Goal: Communication & Community: Connect with others

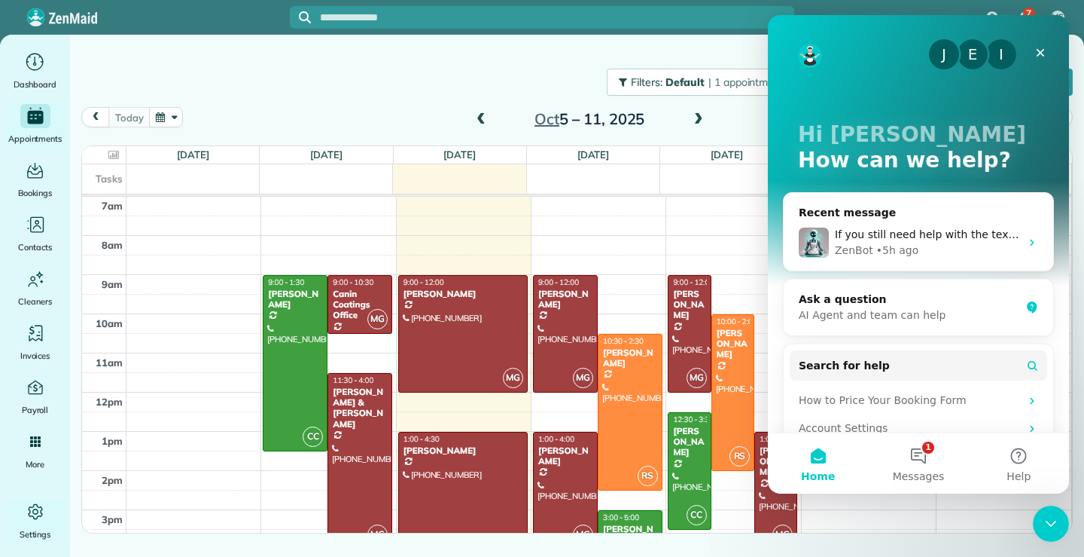
scroll to position [72, 0]
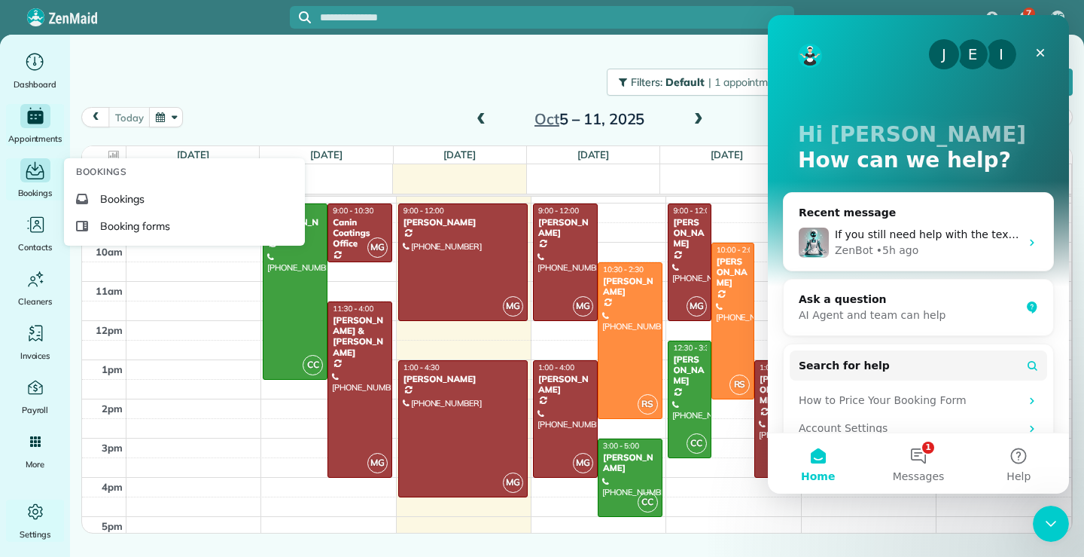
click at [34, 178] on icon "Main" at bounding box center [34, 170] width 23 height 23
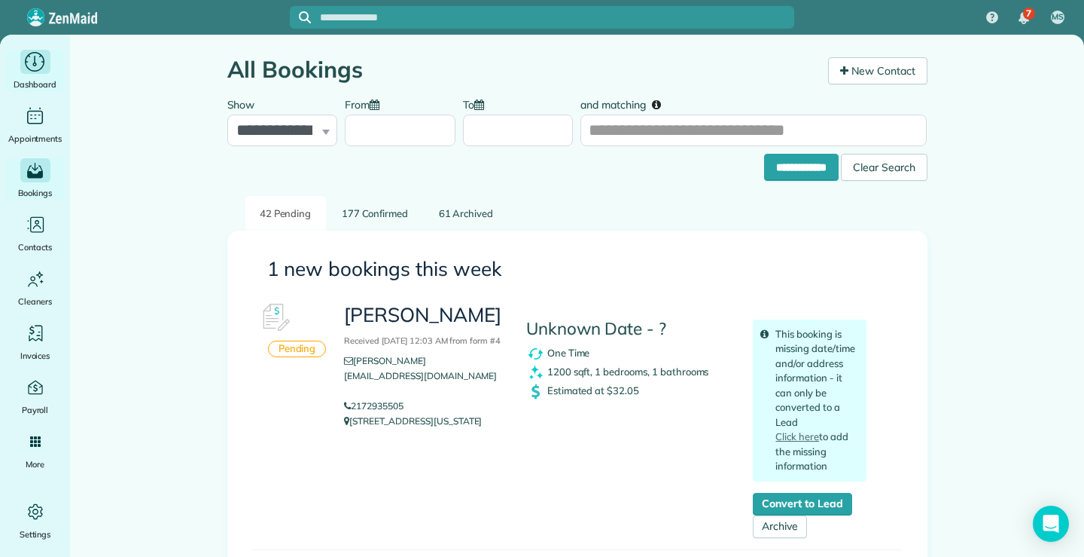
click at [31, 65] on icon "Main" at bounding box center [34, 61] width 23 height 23
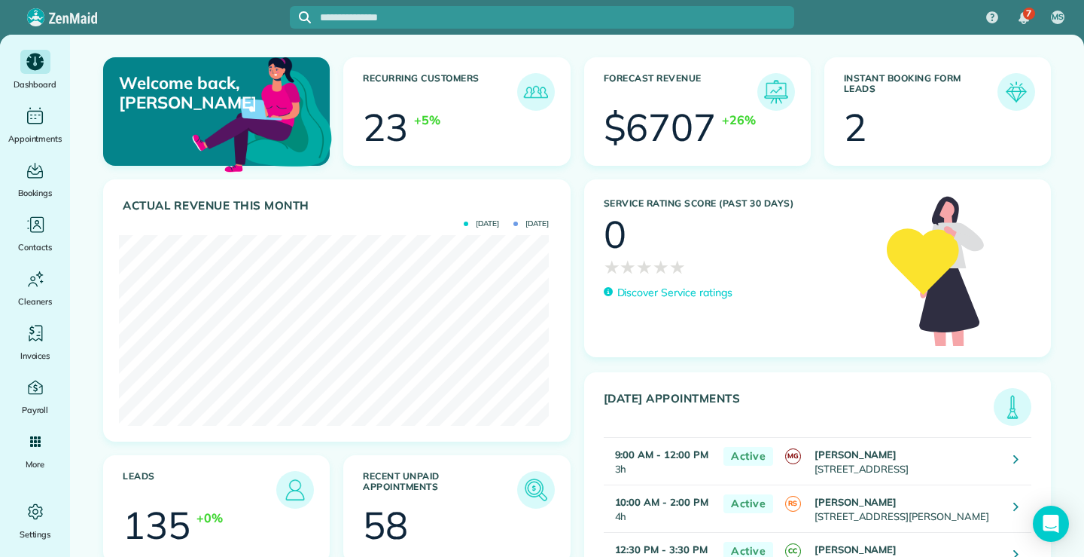
scroll to position [191, 430]
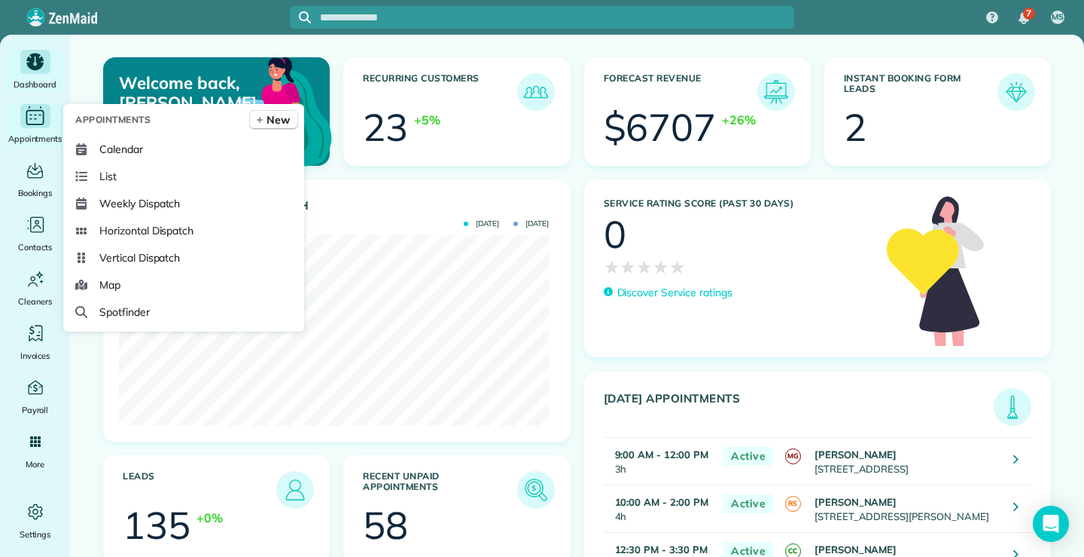
click at [33, 119] on icon "Main" at bounding box center [34, 116] width 23 height 23
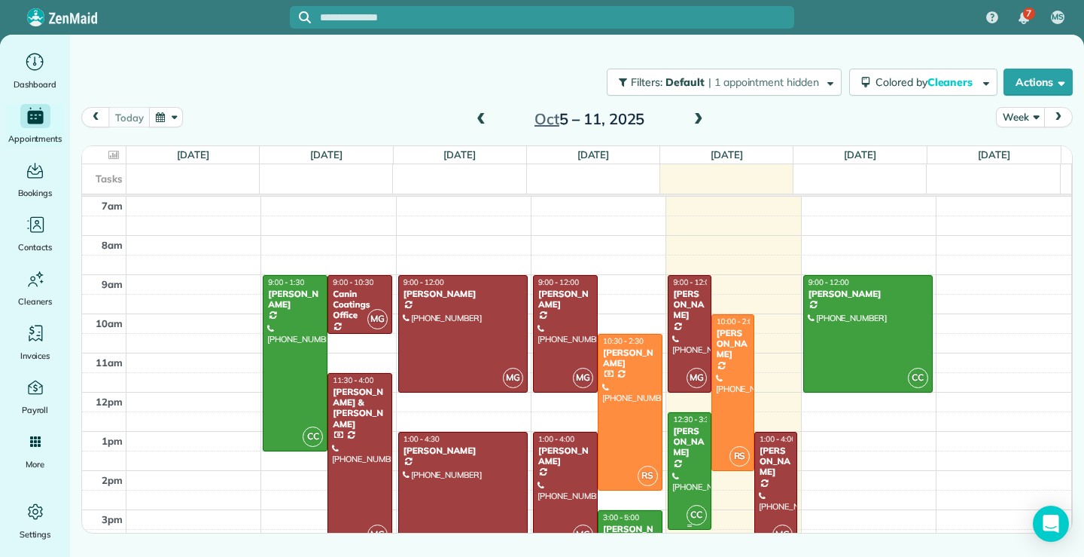
click at [669, 488] on div at bounding box center [689, 471] width 41 height 116
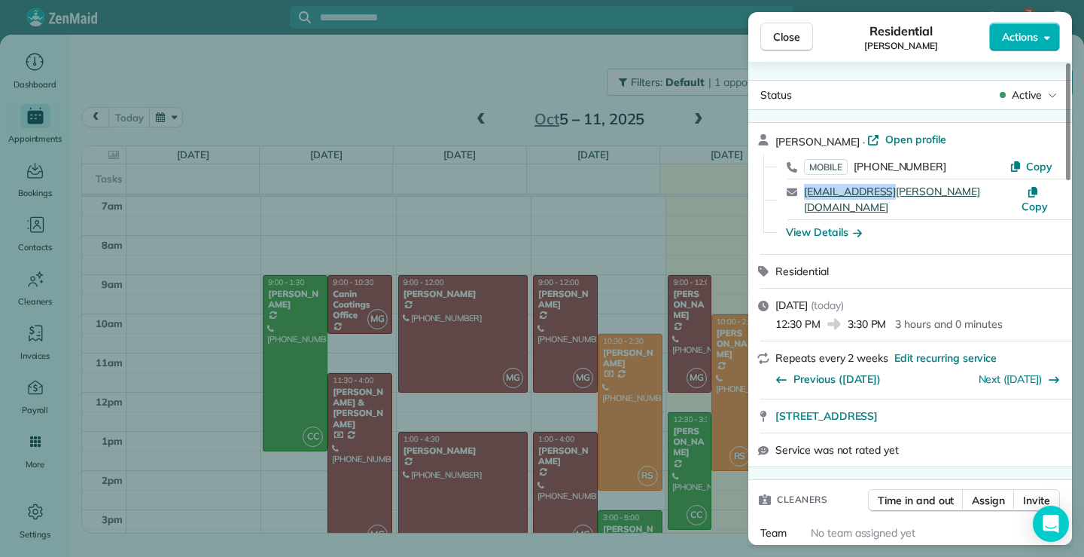
drag, startPoint x: 890, startPoint y: 191, endPoint x: 806, endPoint y: 186, distance: 84.5
click at [806, 186] on div "[EMAIL_ADDRESS][PERSON_NAME][DOMAIN_NAME]" at bounding box center [910, 199] width 213 height 31
copy link "[EMAIL_ADDRESS][PERSON_NAME][DOMAIN_NAME]"
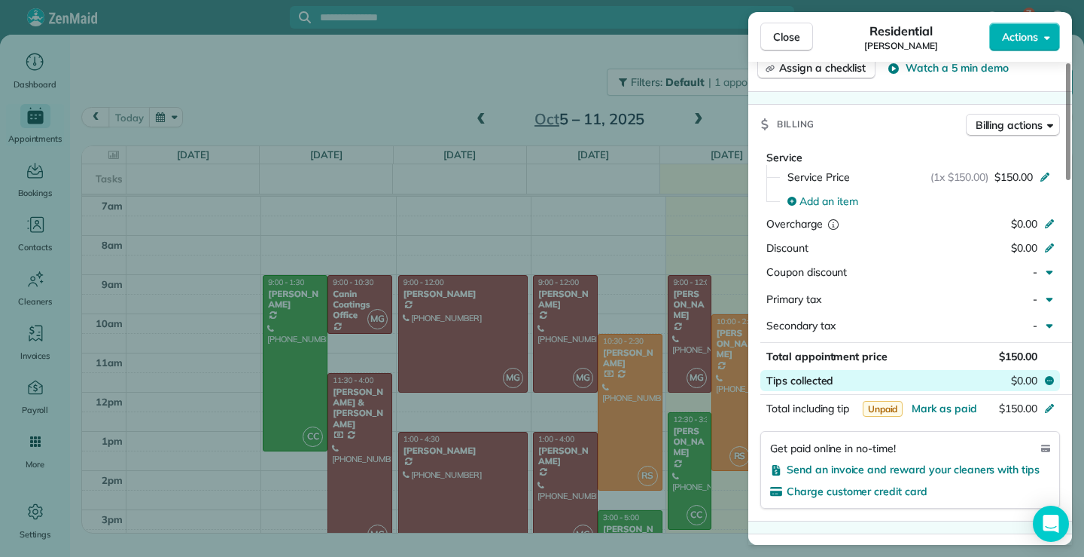
scroll to position [754, 0]
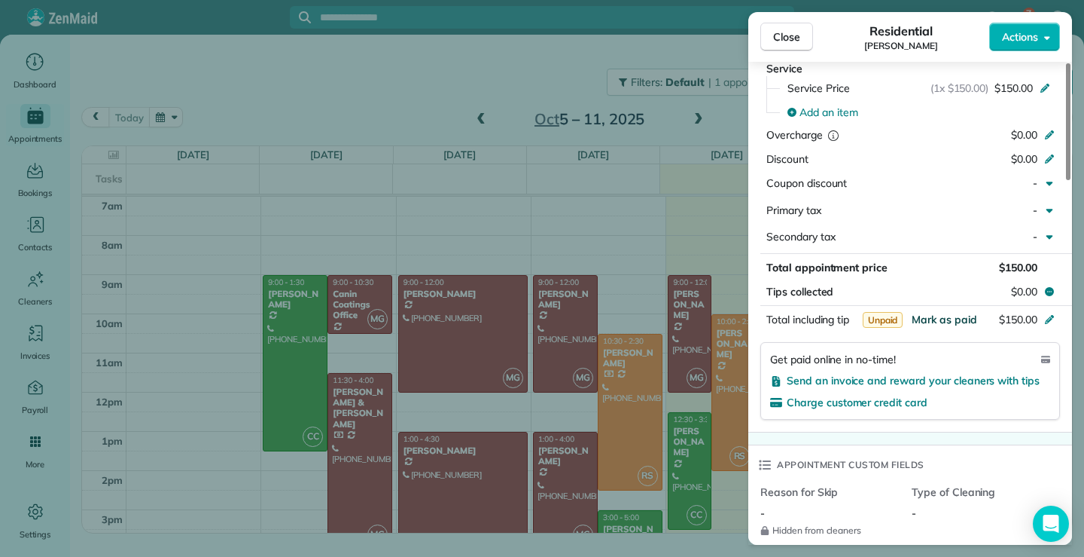
click at [965, 313] on span "Mark as paid" at bounding box center [945, 320] width 66 height 14
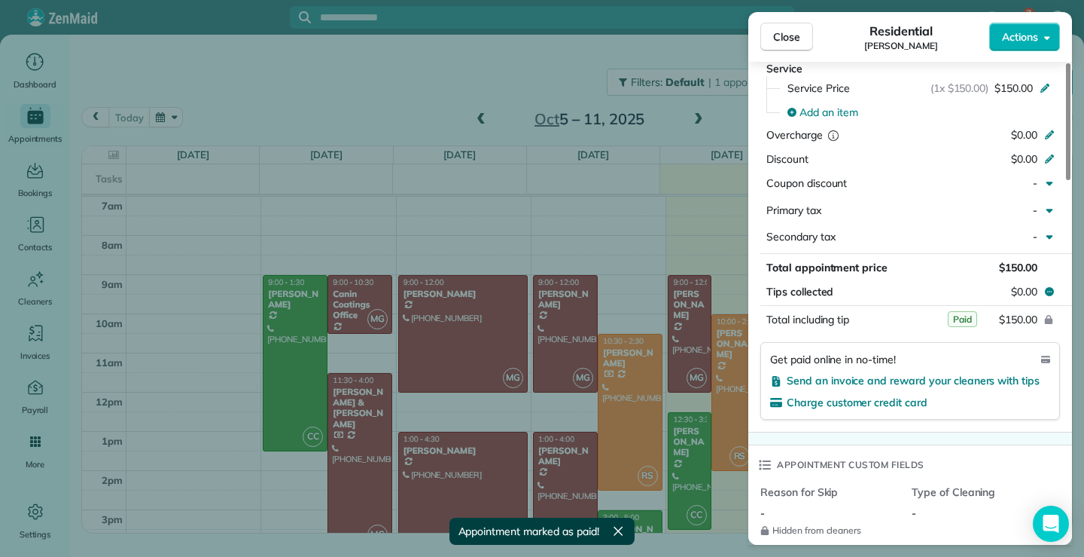
click at [799, 17] on div "Close Residential [PERSON_NAME] Actions" at bounding box center [911, 37] width 324 height 50
click at [785, 33] on span "Close" at bounding box center [786, 36] width 27 height 15
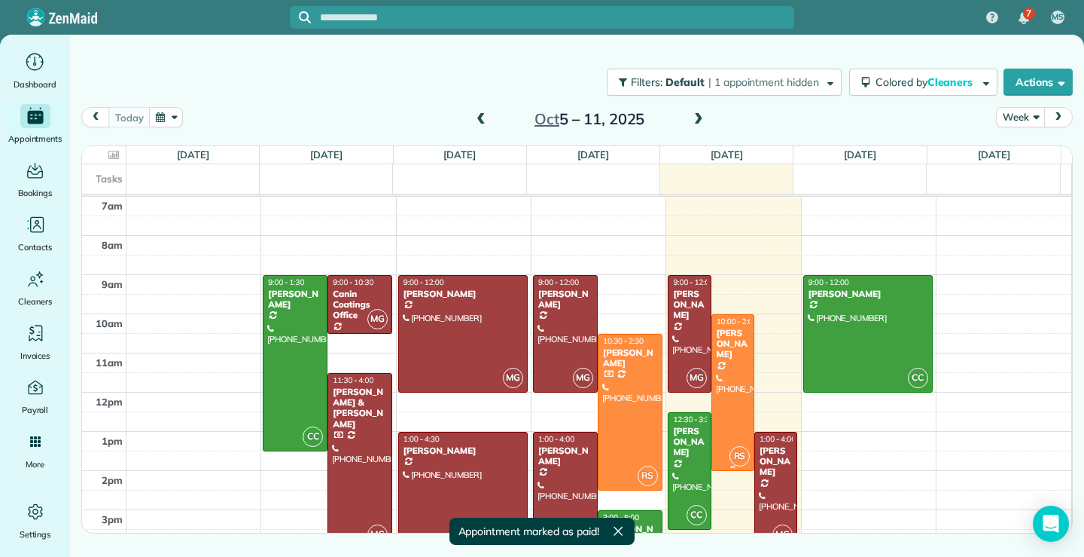
click at [731, 410] on div at bounding box center [732, 392] width 41 height 155
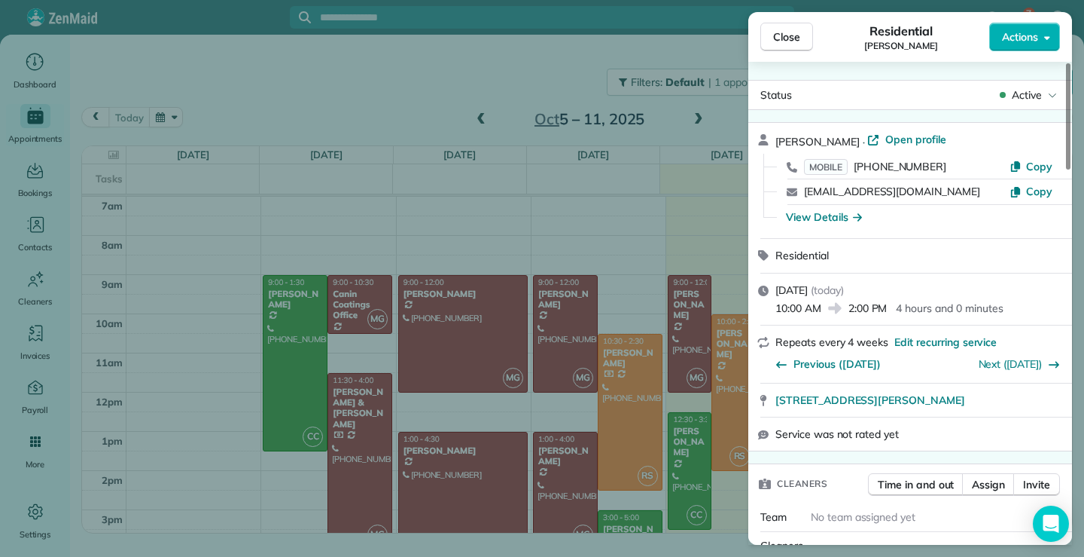
drag, startPoint x: 935, startPoint y: 191, endPoint x: 791, endPoint y: 190, distance: 143.1
click at [791, 190] on div "[EMAIL_ADDRESS][DOMAIN_NAME] Copy" at bounding box center [920, 191] width 288 height 25
copy div "[EMAIL_ADDRESS][DOMAIN_NAME]"
click at [794, 37] on span "Close" at bounding box center [786, 36] width 27 height 15
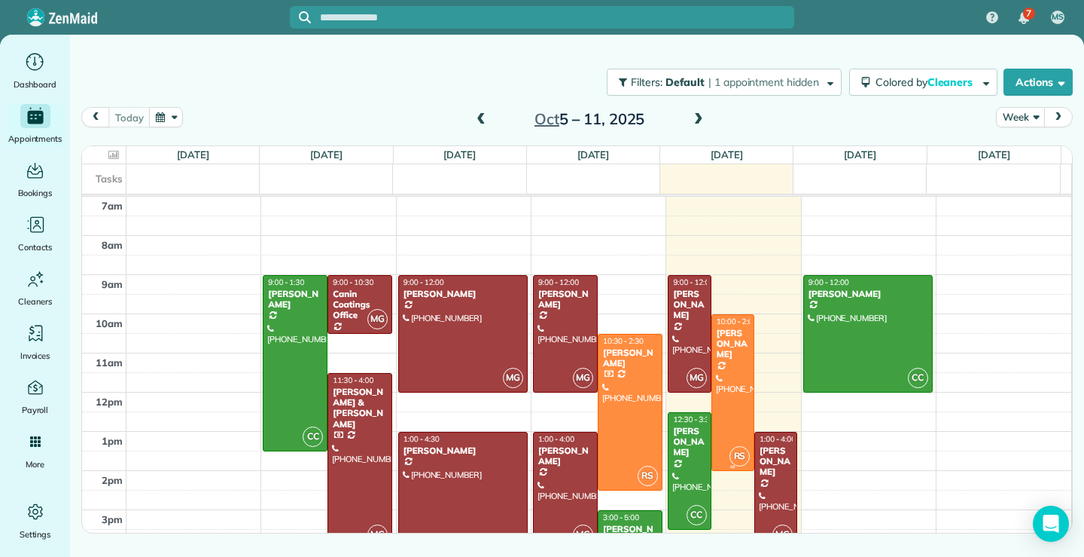
click at [728, 403] on div at bounding box center [732, 392] width 41 height 155
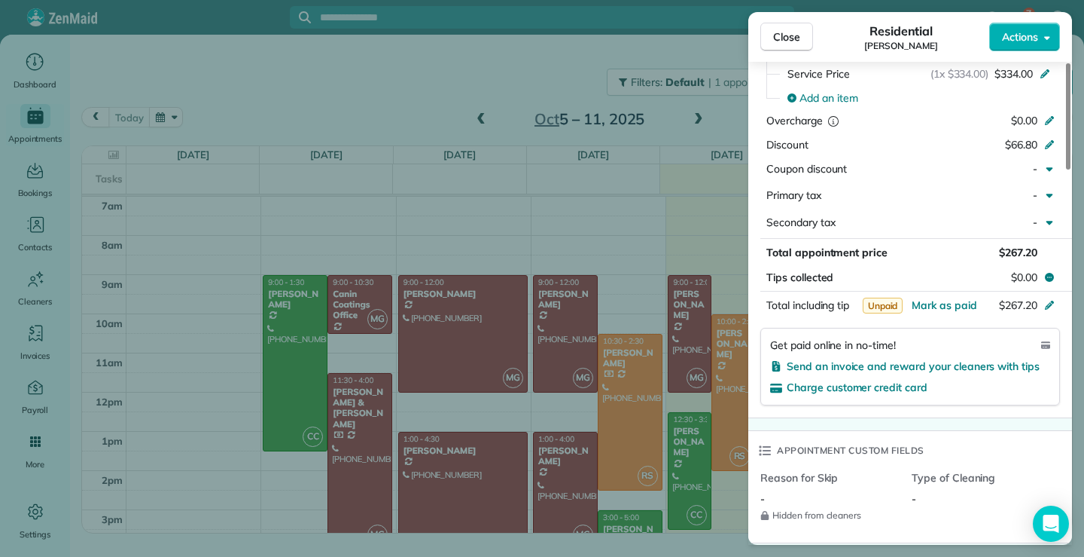
scroll to position [677, 0]
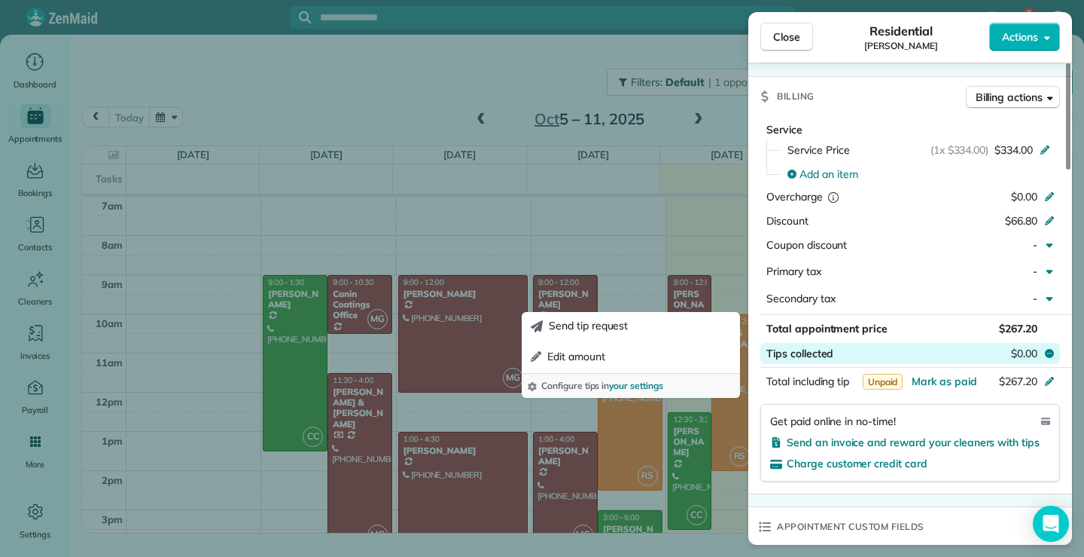
click at [1015, 353] on span "$0.00" at bounding box center [1024, 353] width 26 height 15
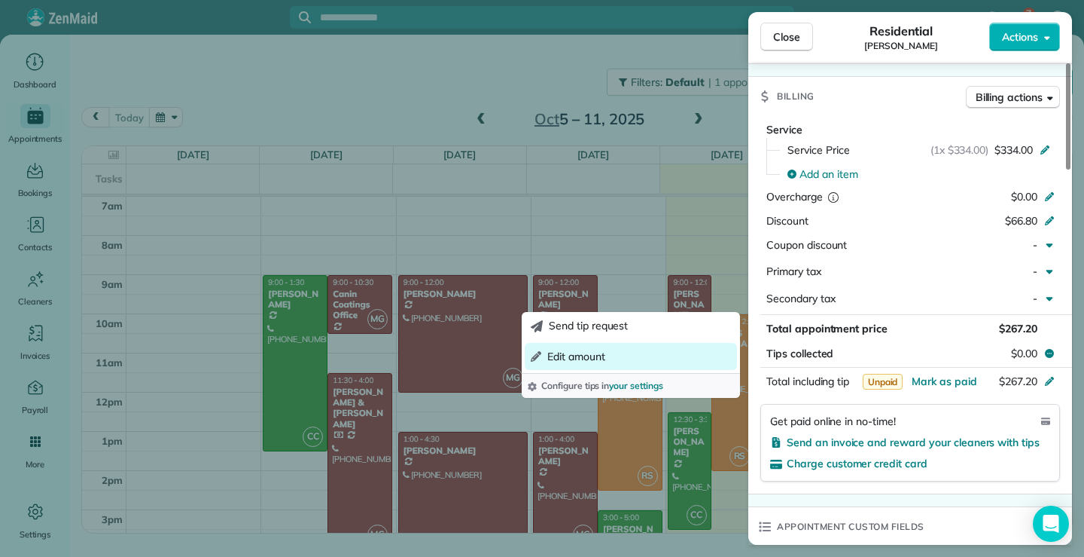
click at [561, 359] on span "Edit amount" at bounding box center [576, 356] width 58 height 15
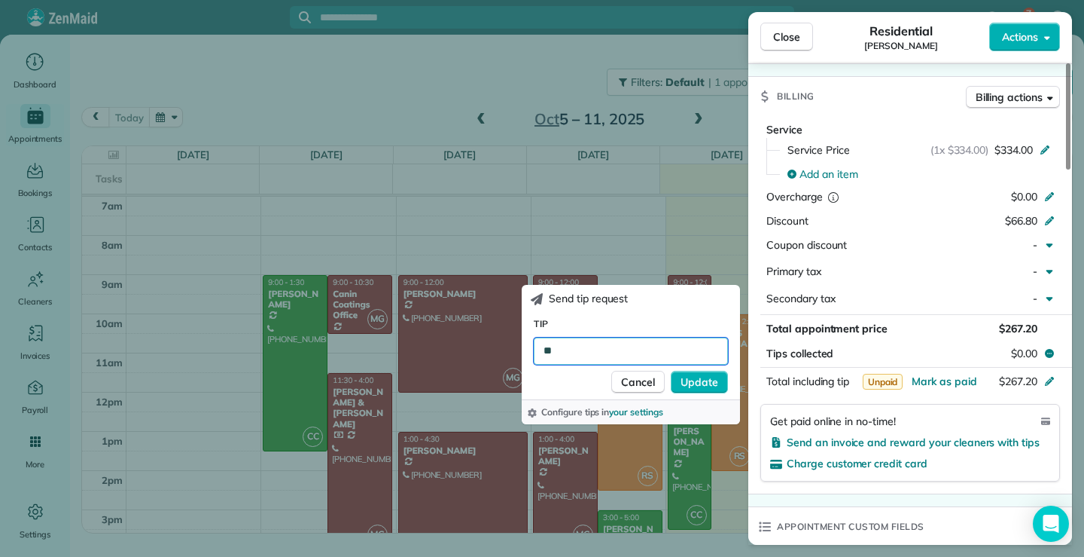
click at [566, 348] on input "**" at bounding box center [631, 350] width 194 height 27
type input "***"
click at [713, 382] on span "Update" at bounding box center [700, 381] width 38 height 15
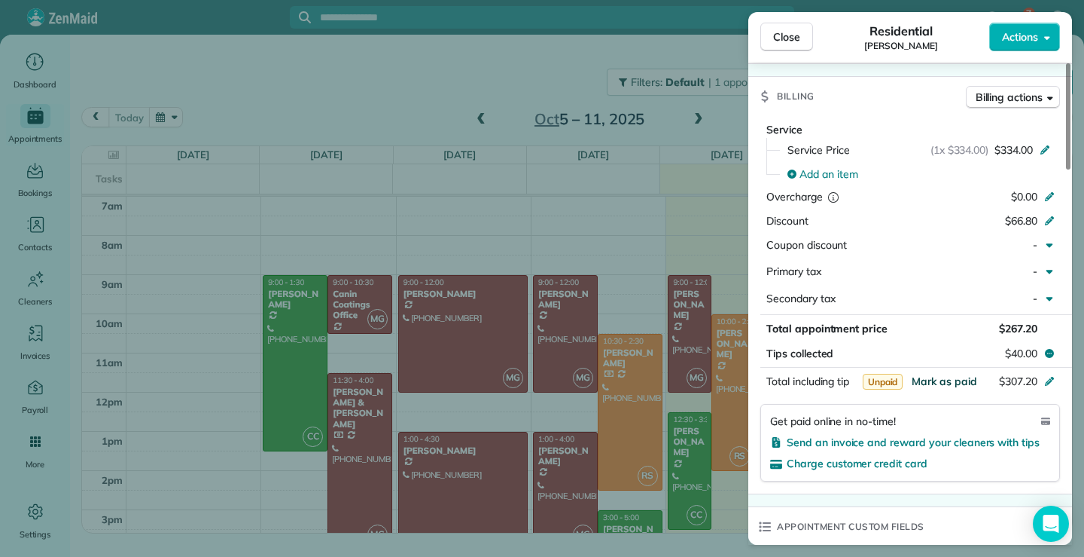
click at [962, 380] on span "Mark as paid" at bounding box center [945, 381] width 66 height 14
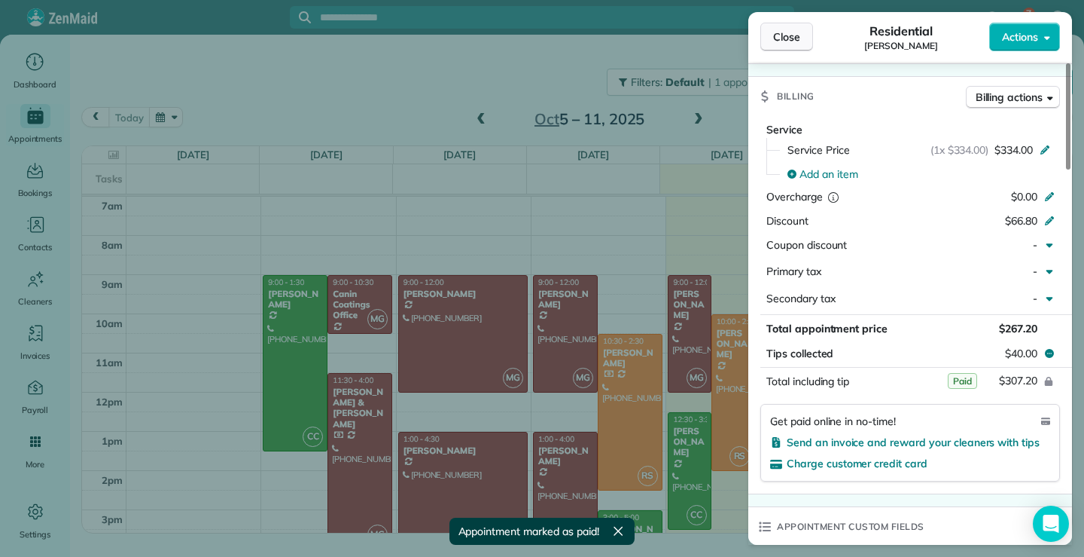
click at [775, 30] on span "Close" at bounding box center [786, 36] width 27 height 15
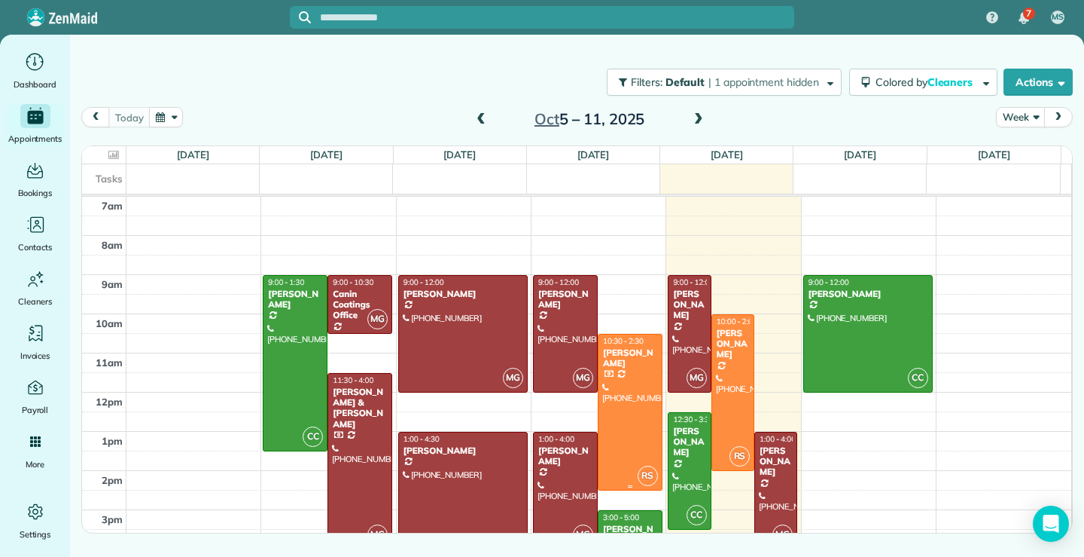
scroll to position [87, 0]
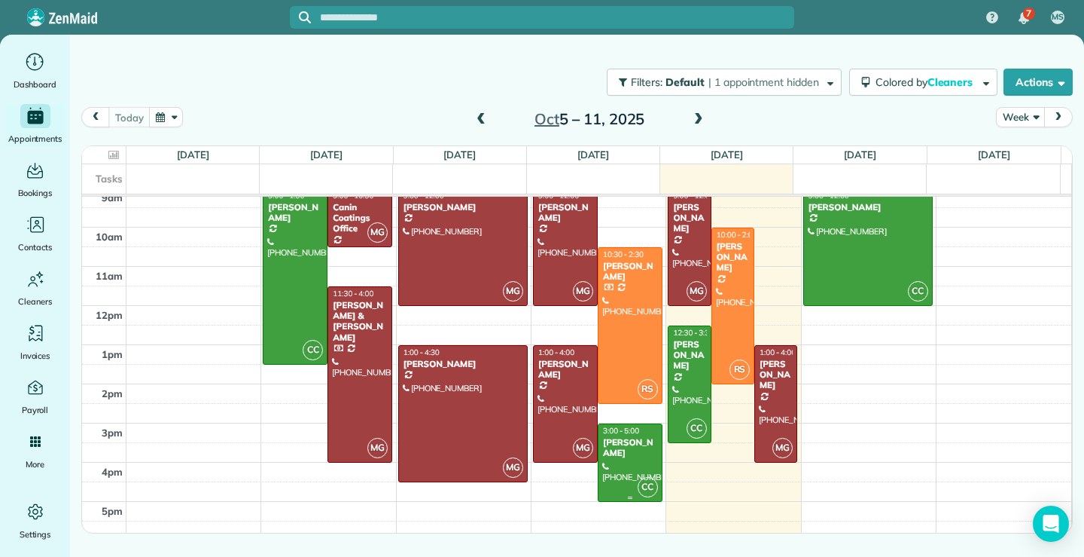
click at [621, 462] on div at bounding box center [630, 462] width 63 height 77
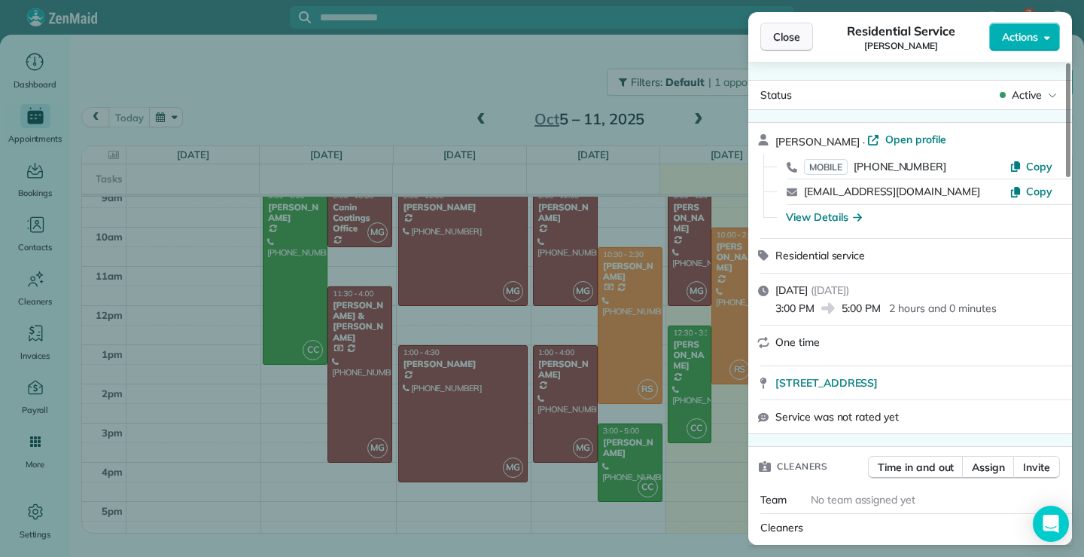
click at [804, 35] on button "Close" at bounding box center [787, 37] width 53 height 29
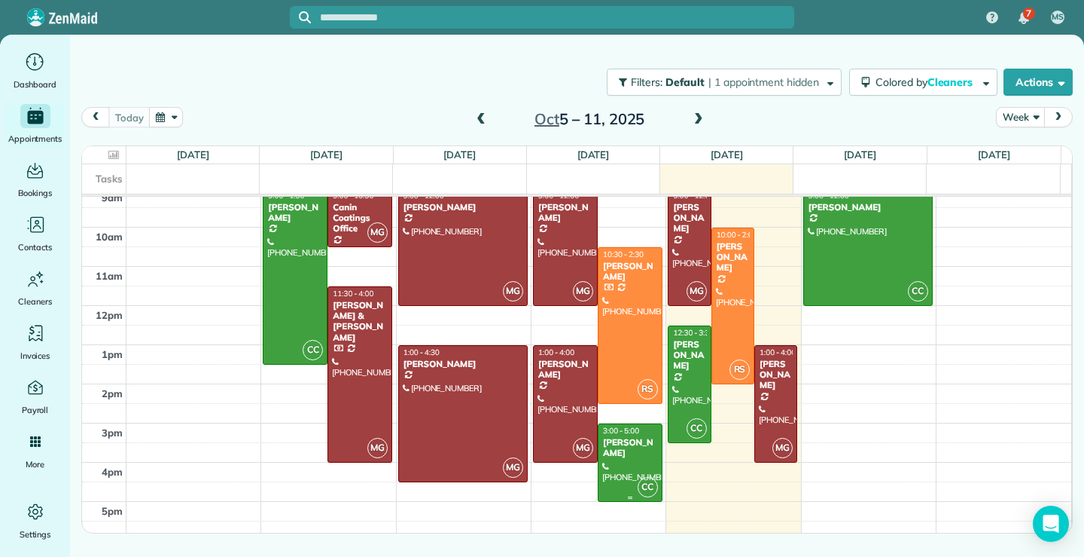
click at [633, 471] on div at bounding box center [630, 462] width 63 height 77
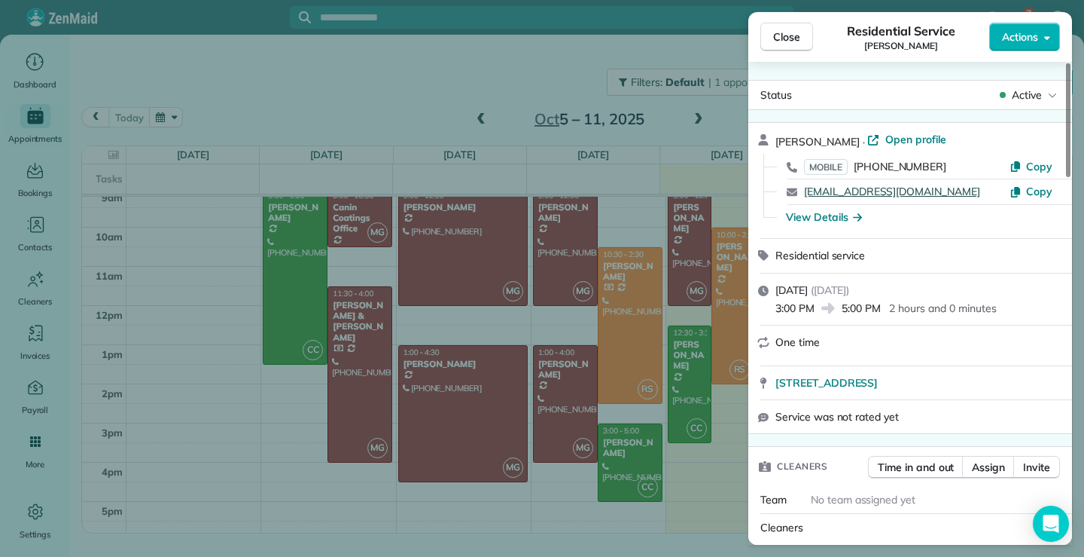
drag, startPoint x: 928, startPoint y: 192, endPoint x: 807, endPoint y: 190, distance: 120.5
click at [807, 190] on div "[EMAIL_ADDRESS][DOMAIN_NAME]" at bounding box center [907, 192] width 206 height 16
copy link "[EMAIL_ADDRESS][DOMAIN_NAME]"
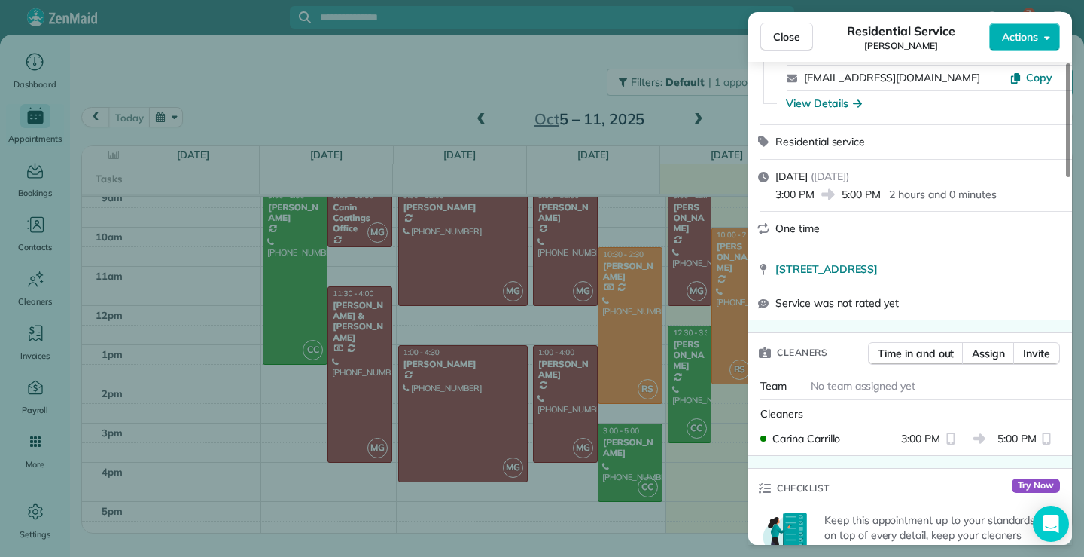
scroll to position [151, 0]
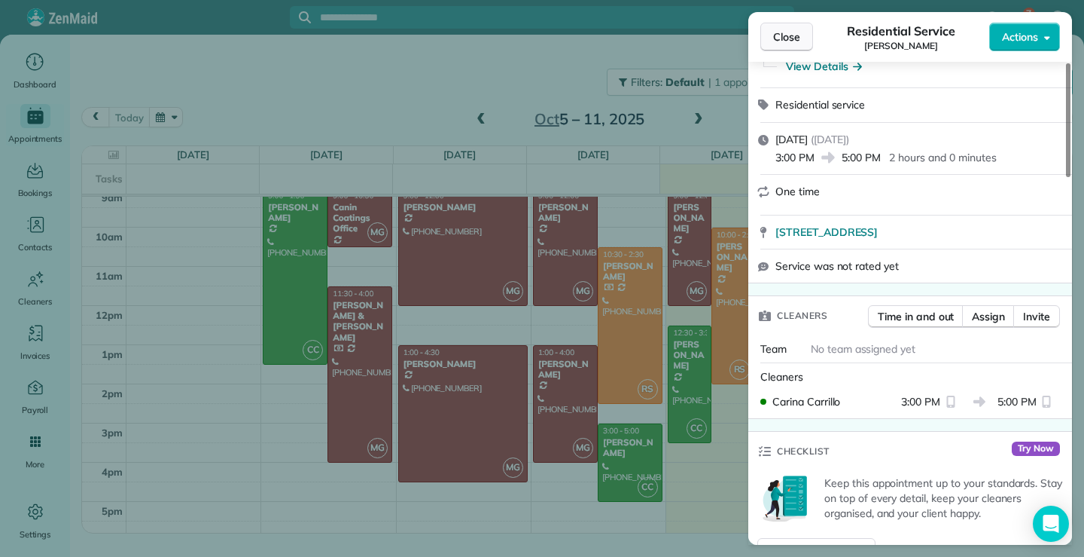
click at [785, 38] on span "Close" at bounding box center [786, 36] width 27 height 15
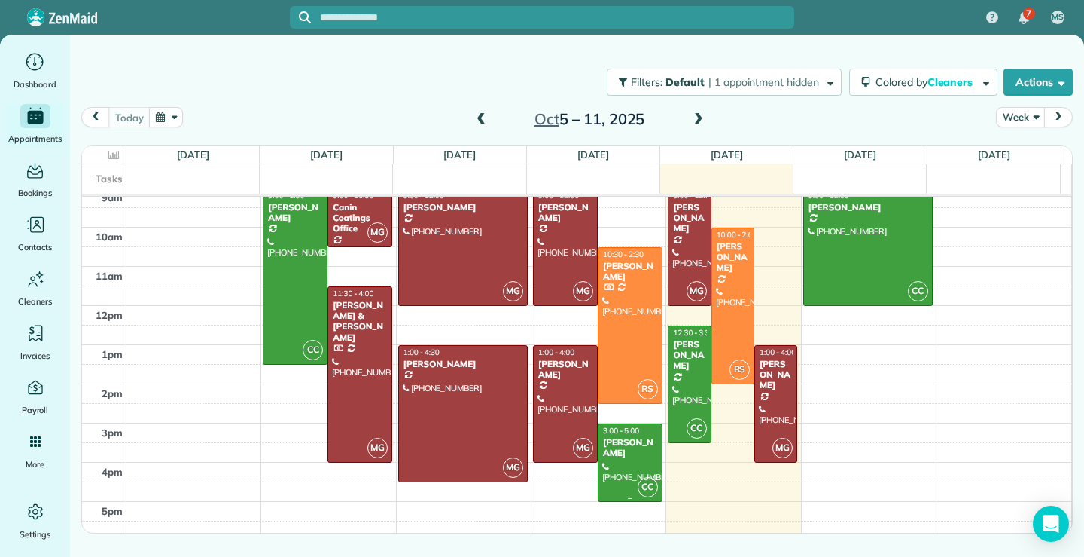
click at [630, 447] on div at bounding box center [630, 462] width 63 height 77
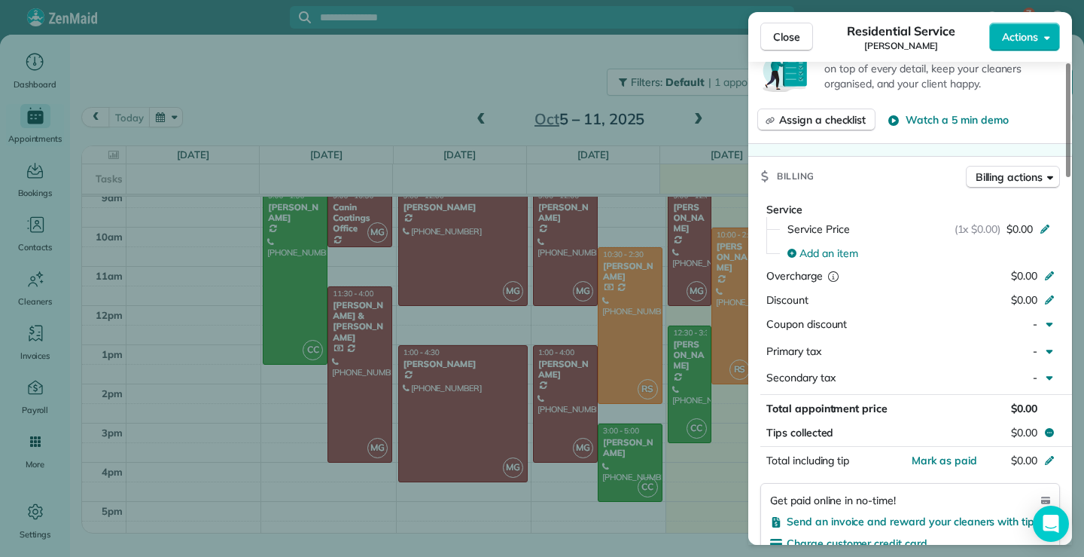
scroll to position [602, 0]
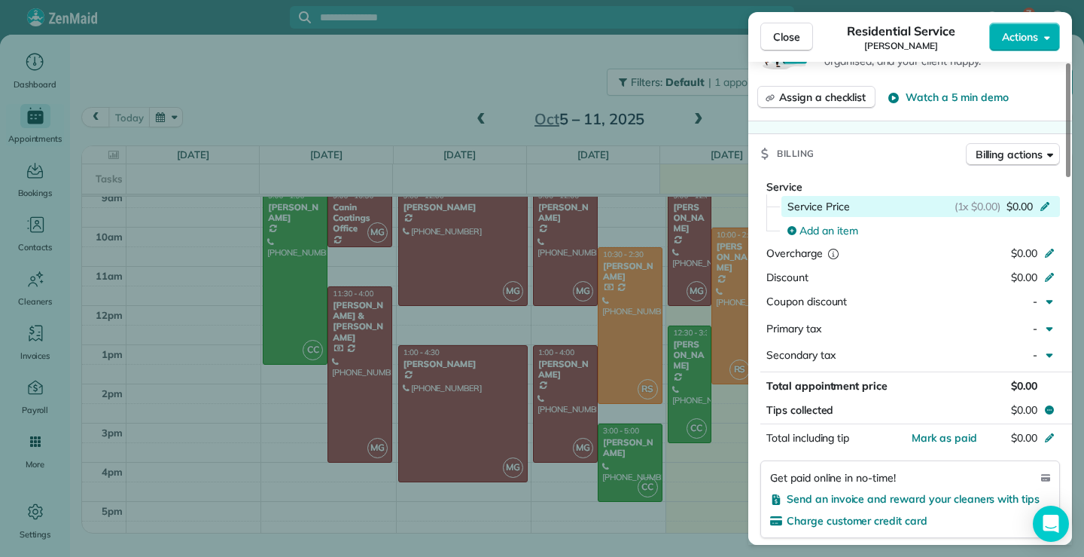
click at [1048, 205] on icon at bounding box center [1045, 206] width 9 height 9
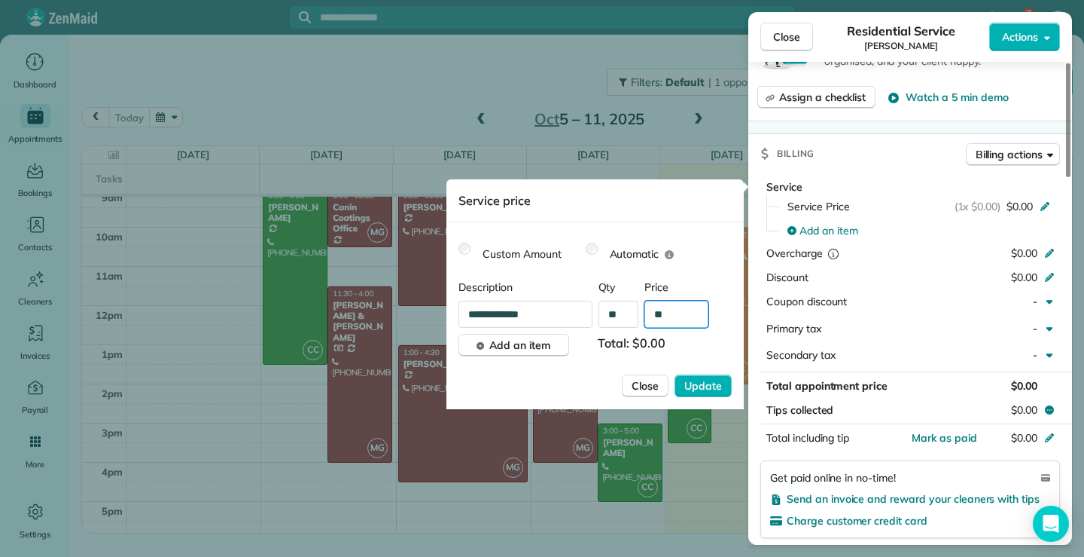
click at [674, 309] on input "**" at bounding box center [677, 313] width 64 height 27
type input "*******"
click at [511, 344] on span "Add an item" at bounding box center [519, 344] width 61 height 15
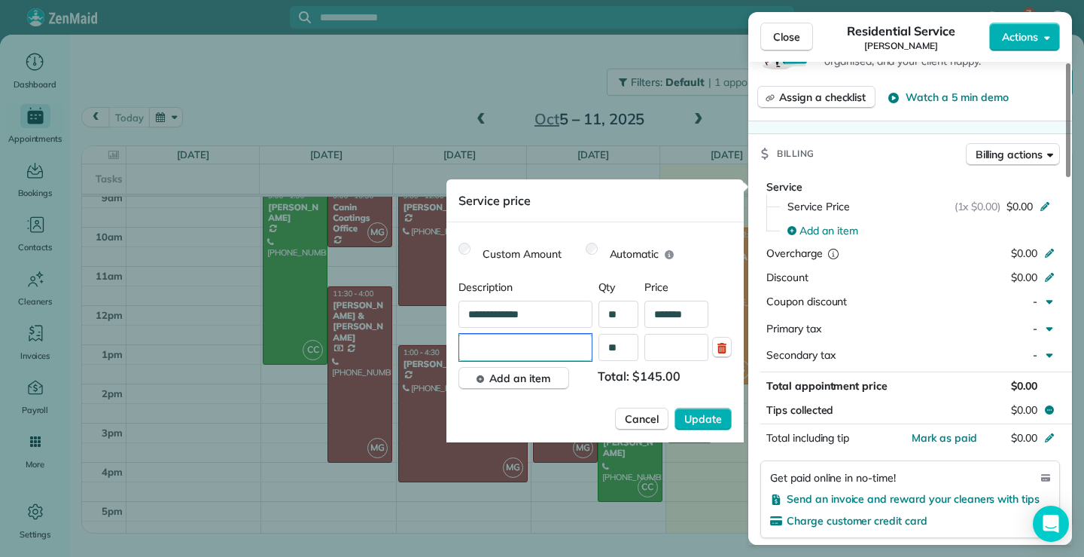
click at [506, 352] on input "text" at bounding box center [525, 347] width 133 height 27
type input "*"
type input "**********"
click at [677, 346] on input "text" at bounding box center [677, 347] width 64 height 27
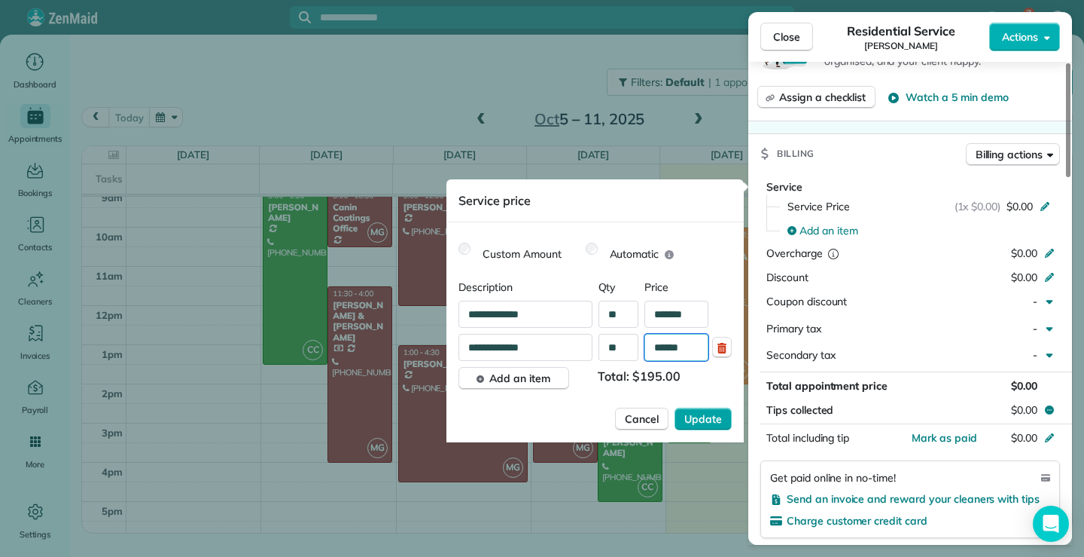
type input "******"
click at [713, 419] on span "Update" at bounding box center [704, 418] width 38 height 15
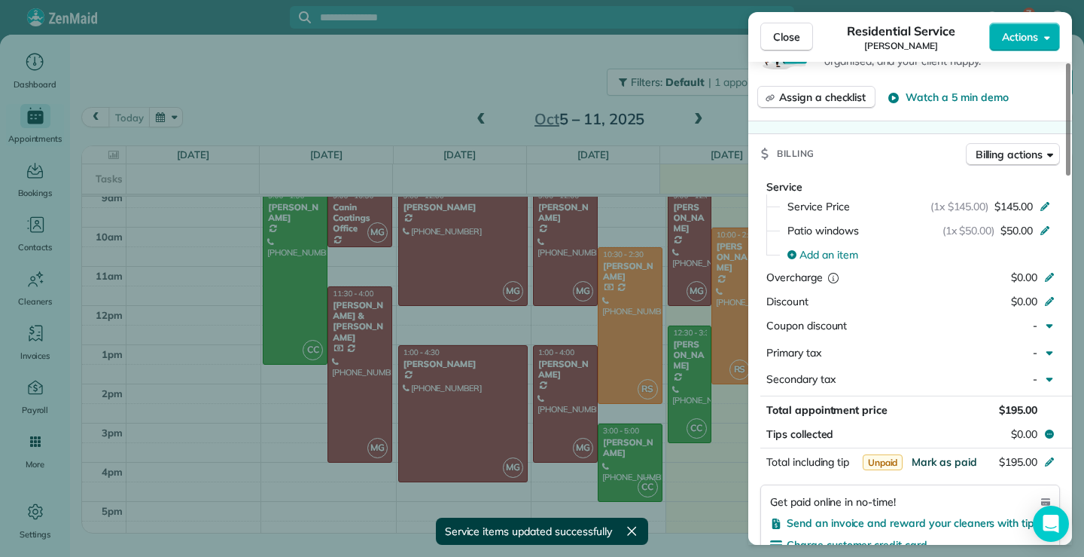
click at [942, 459] on span "Mark as paid" at bounding box center [945, 462] width 66 height 14
click at [780, 34] on span "Close" at bounding box center [786, 36] width 27 height 15
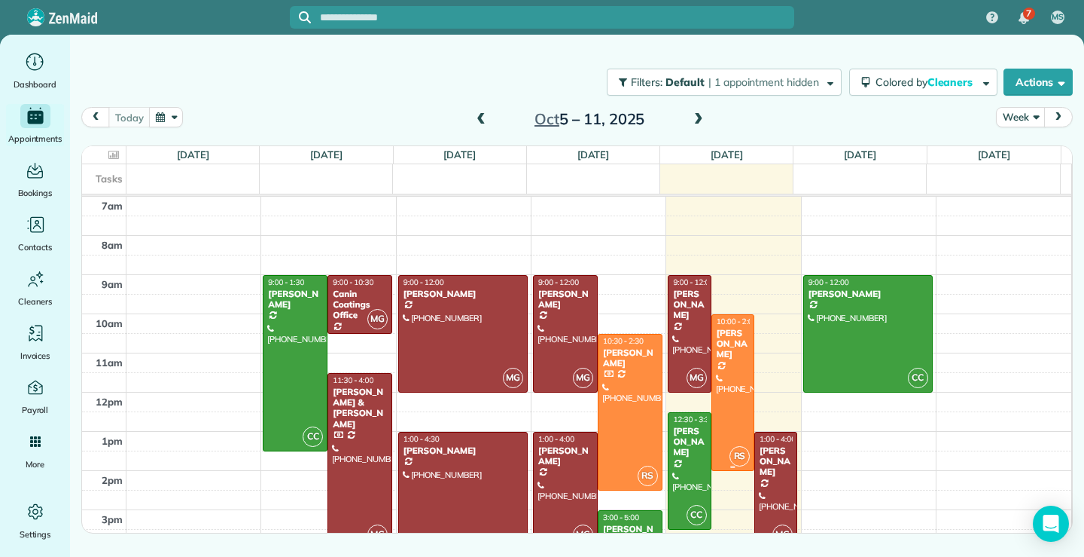
click at [731, 405] on div at bounding box center [732, 392] width 41 height 155
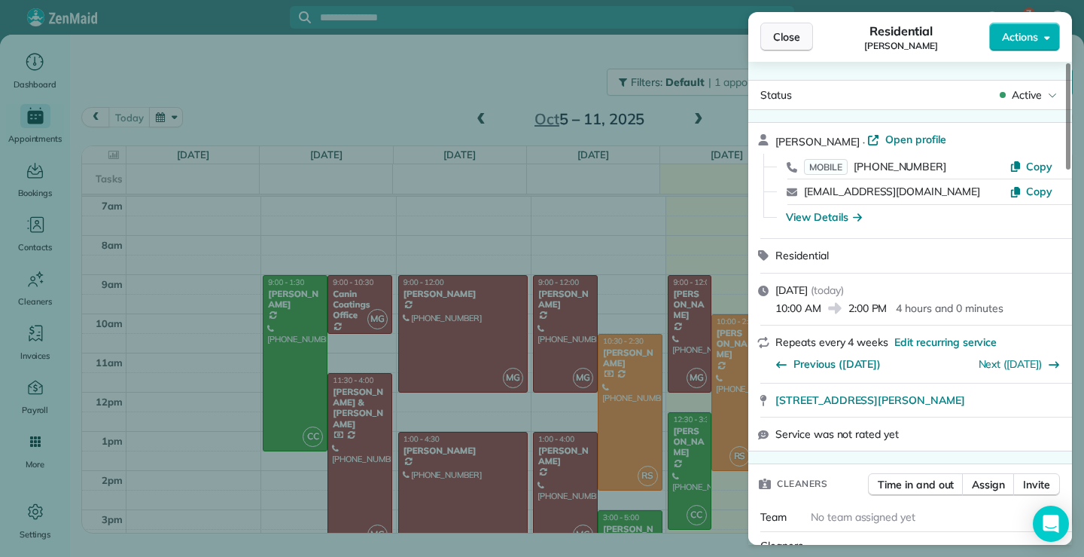
click at [797, 39] on span "Close" at bounding box center [786, 36] width 27 height 15
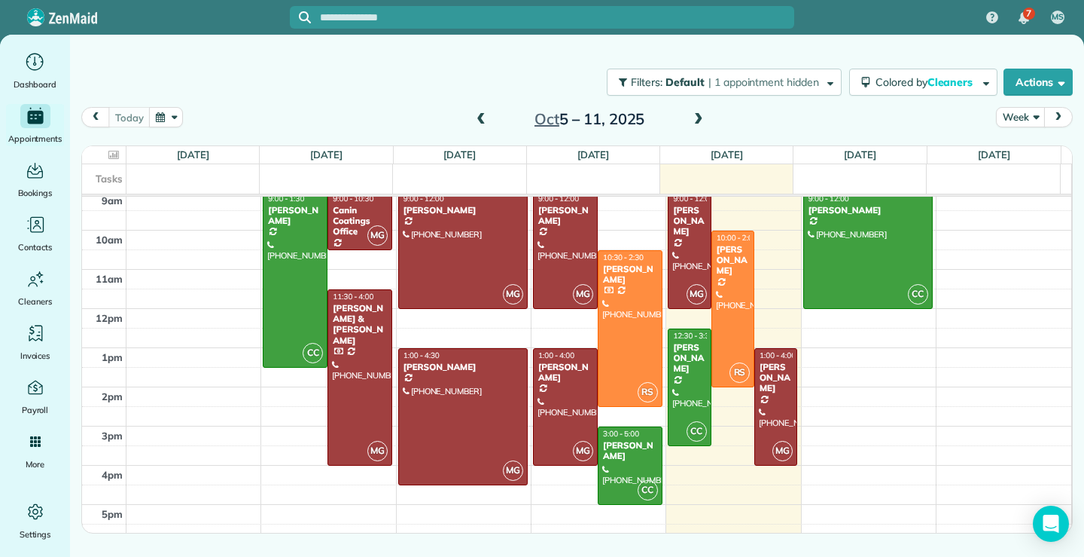
scroll to position [87, 0]
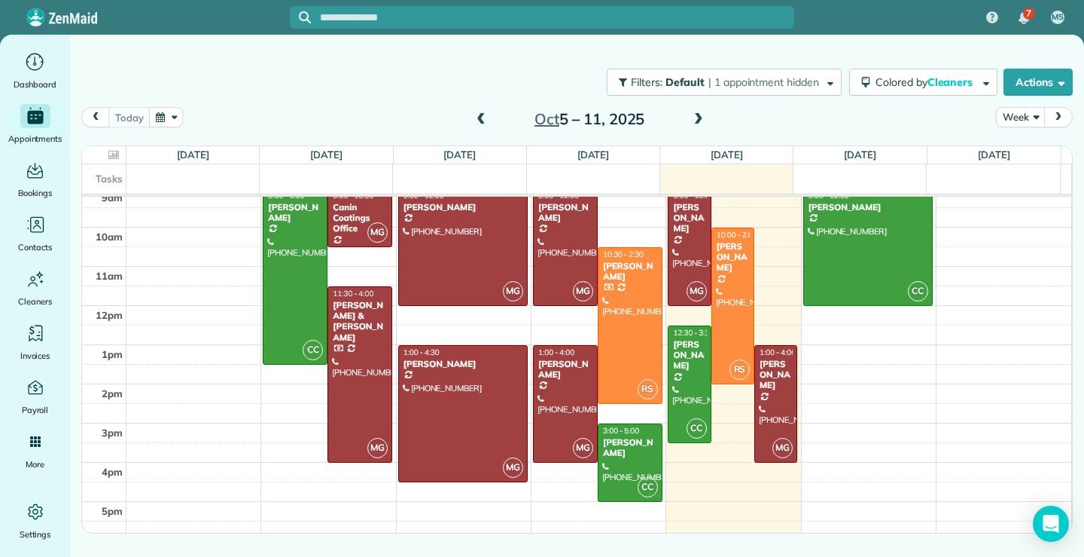
click at [698, 118] on span at bounding box center [699, 120] width 17 height 14
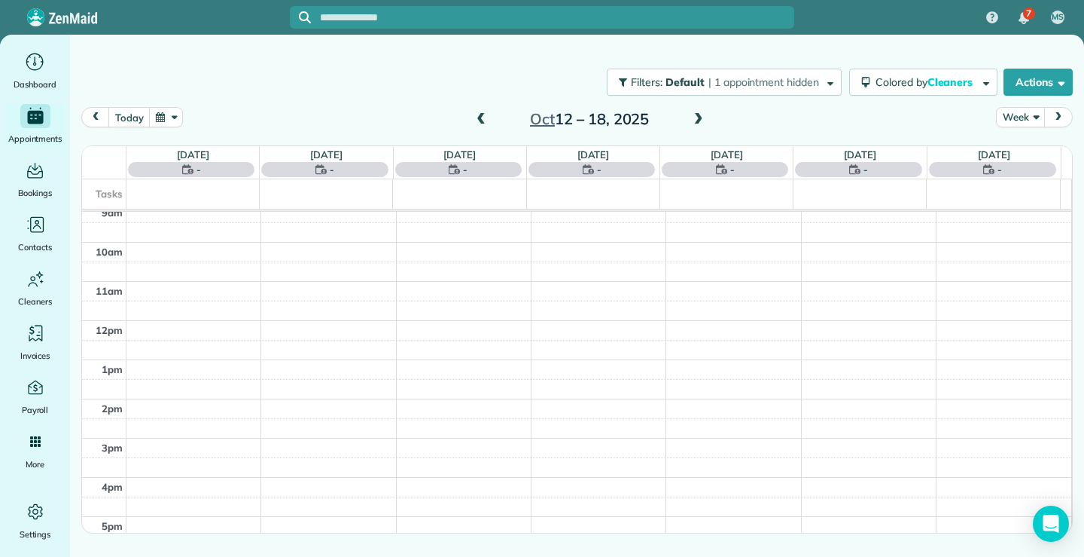
scroll to position [0, 0]
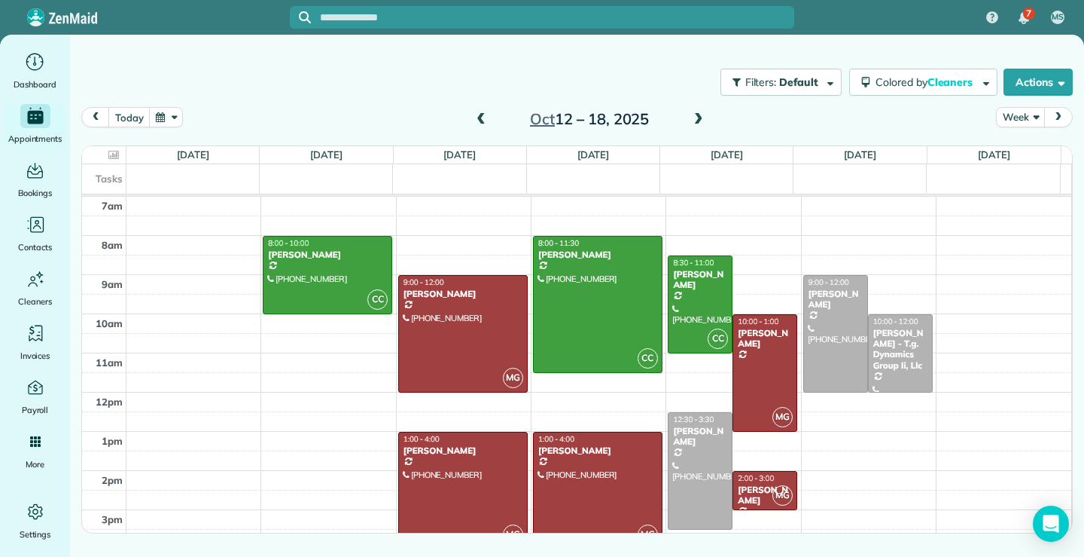
click at [465, 478] on div at bounding box center [463, 490] width 128 height 116
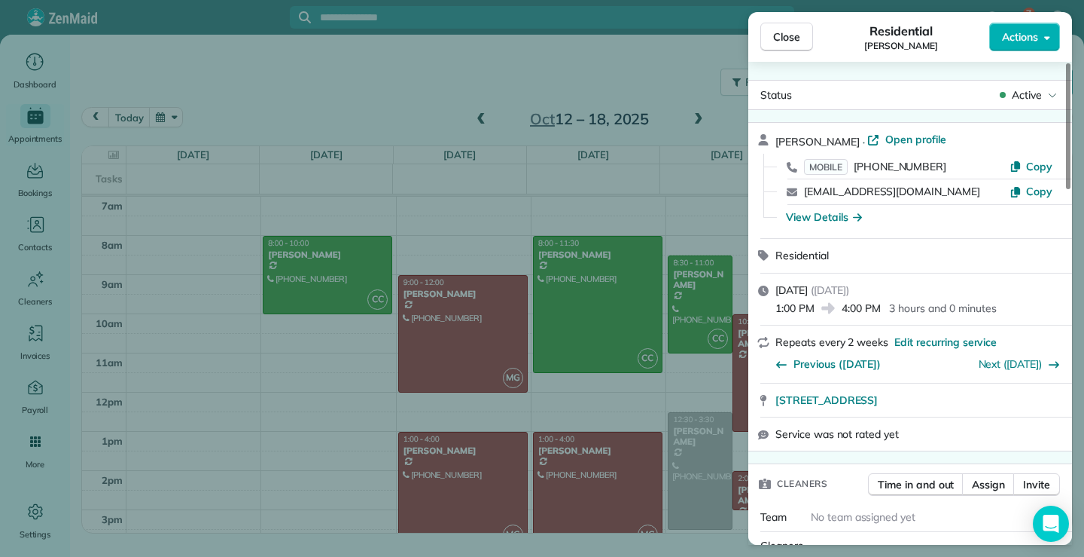
drag, startPoint x: 926, startPoint y: 192, endPoint x: 801, endPoint y: 203, distance: 124.7
click at [801, 203] on div "[EMAIL_ADDRESS][DOMAIN_NAME] Copy" at bounding box center [920, 191] width 288 height 25
click at [791, 41] on span "Close" at bounding box center [786, 36] width 27 height 15
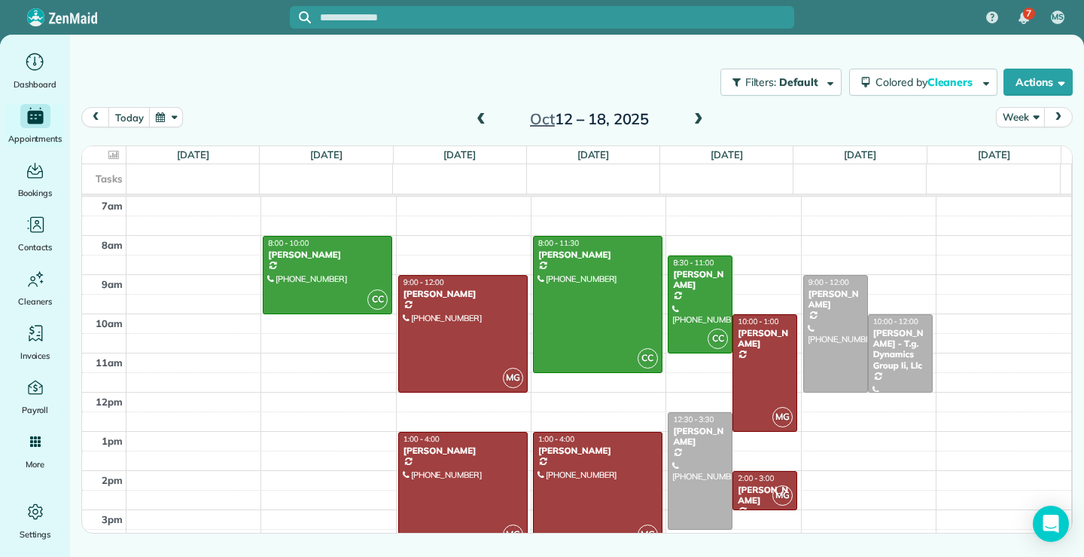
click at [452, 486] on div at bounding box center [463, 490] width 128 height 116
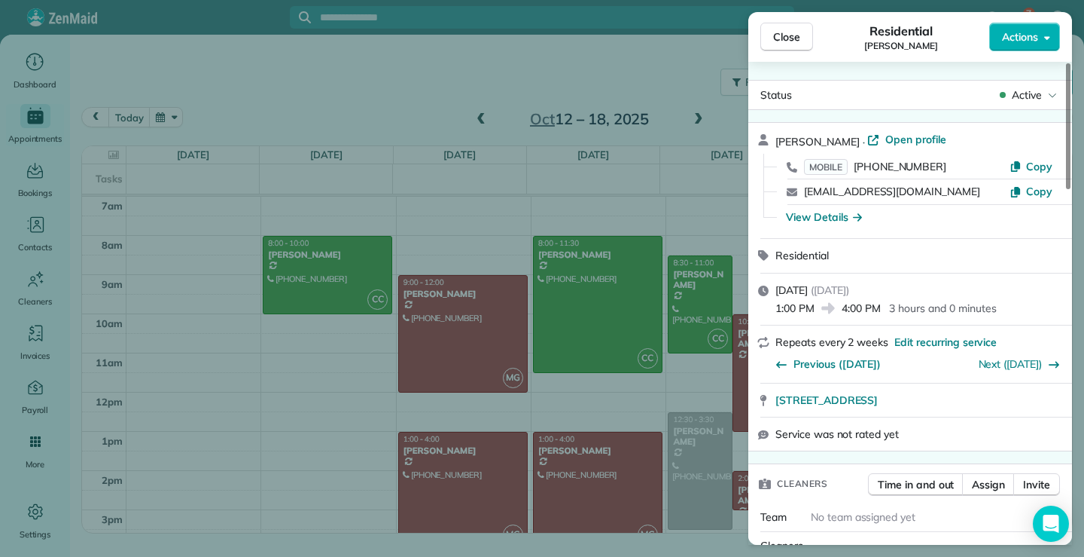
drag, startPoint x: 926, startPoint y: 189, endPoint x: 792, endPoint y: 199, distance: 134.4
click at [792, 199] on div "[EMAIL_ADDRESS][DOMAIN_NAME] Copy" at bounding box center [920, 191] width 288 height 25
copy div "[EMAIL_ADDRESS][DOMAIN_NAME]"
click at [797, 34] on span "Close" at bounding box center [786, 36] width 27 height 15
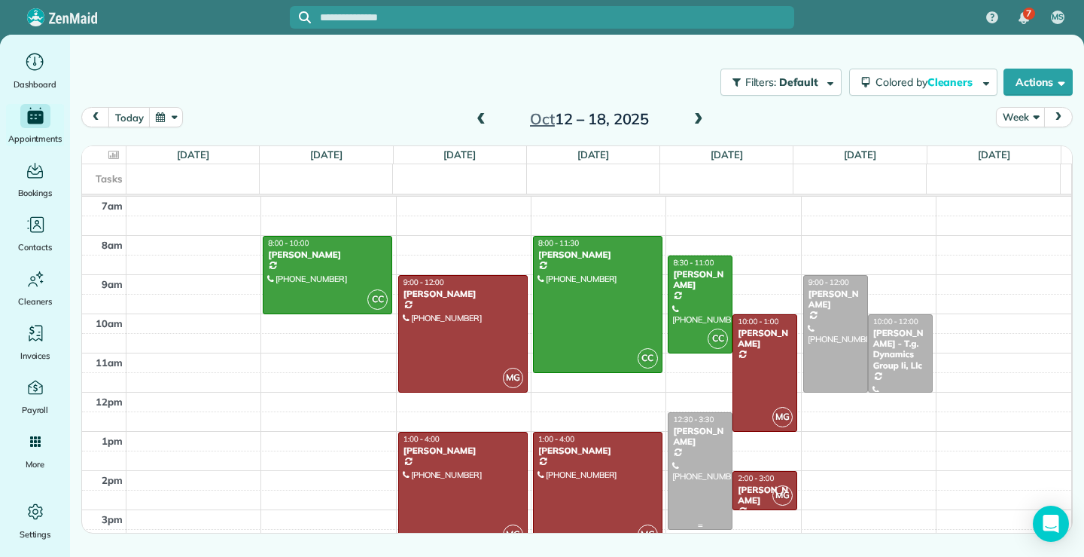
click at [704, 481] on div at bounding box center [700, 471] width 63 height 116
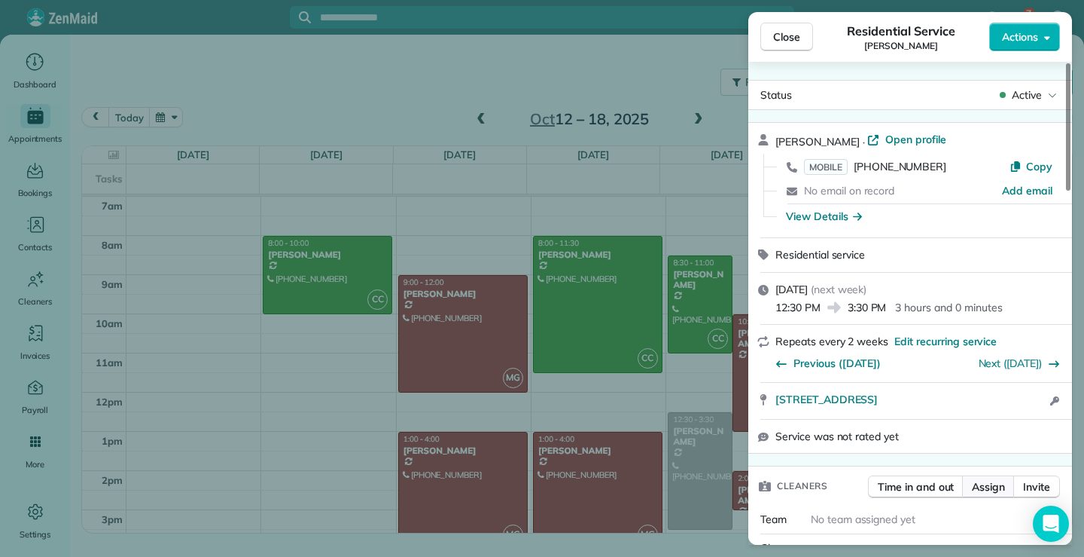
click at [987, 485] on span "Assign" at bounding box center [988, 486] width 33 height 15
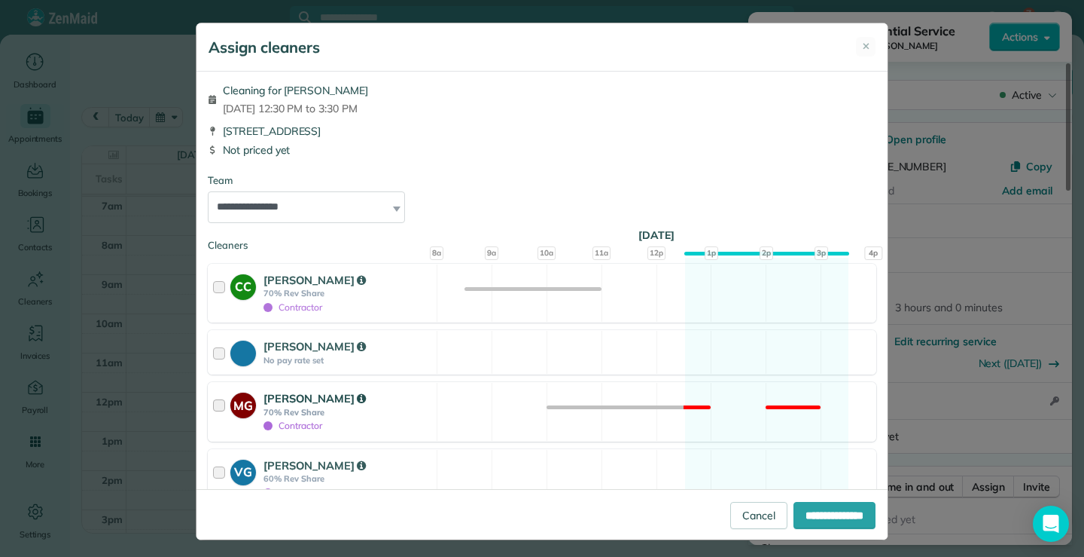
click at [218, 406] on div at bounding box center [221, 411] width 17 height 43
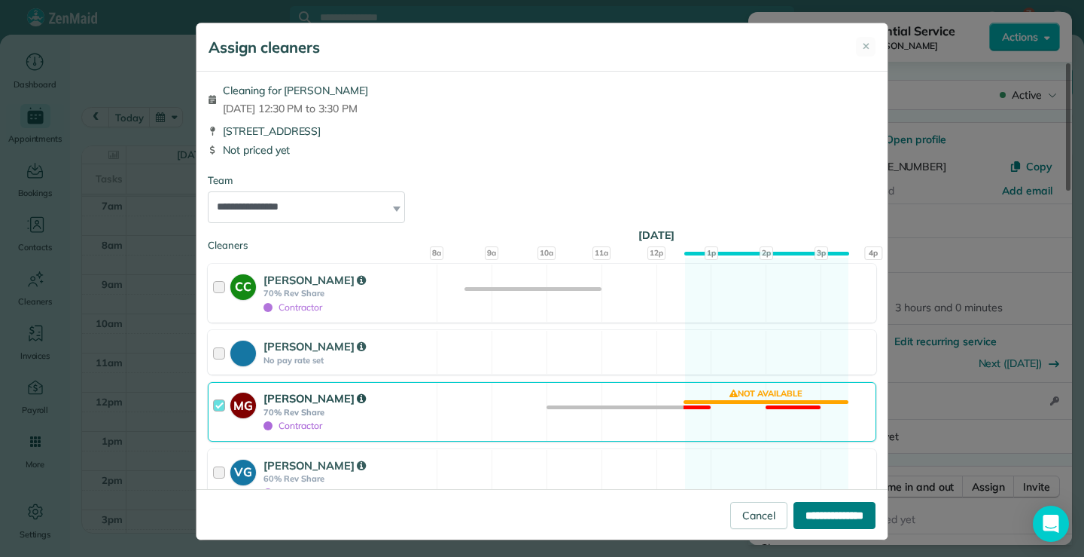
click at [808, 520] on input "**********" at bounding box center [835, 515] width 82 height 27
type input "**********"
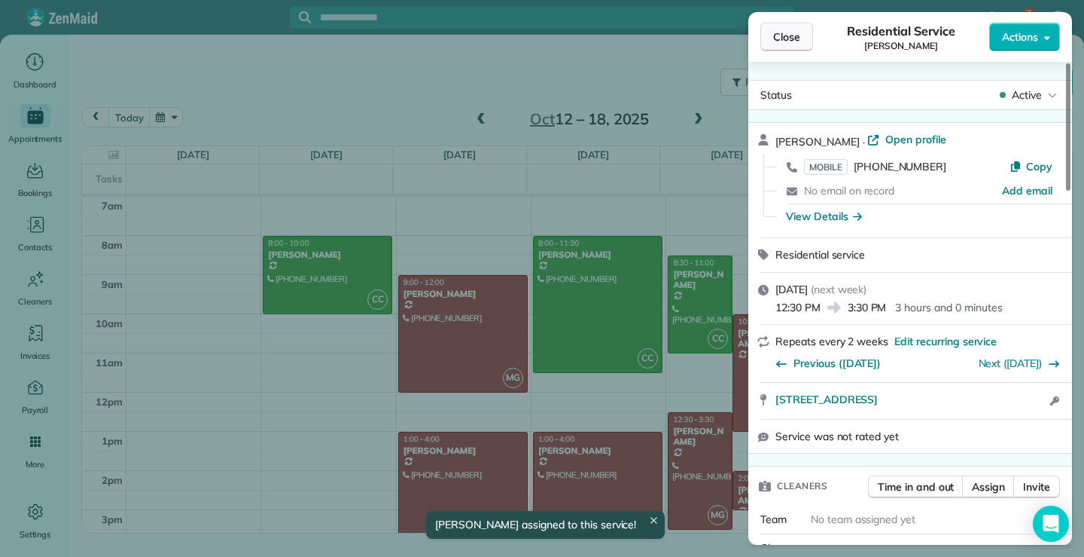
click at [801, 35] on button "Close" at bounding box center [787, 37] width 53 height 29
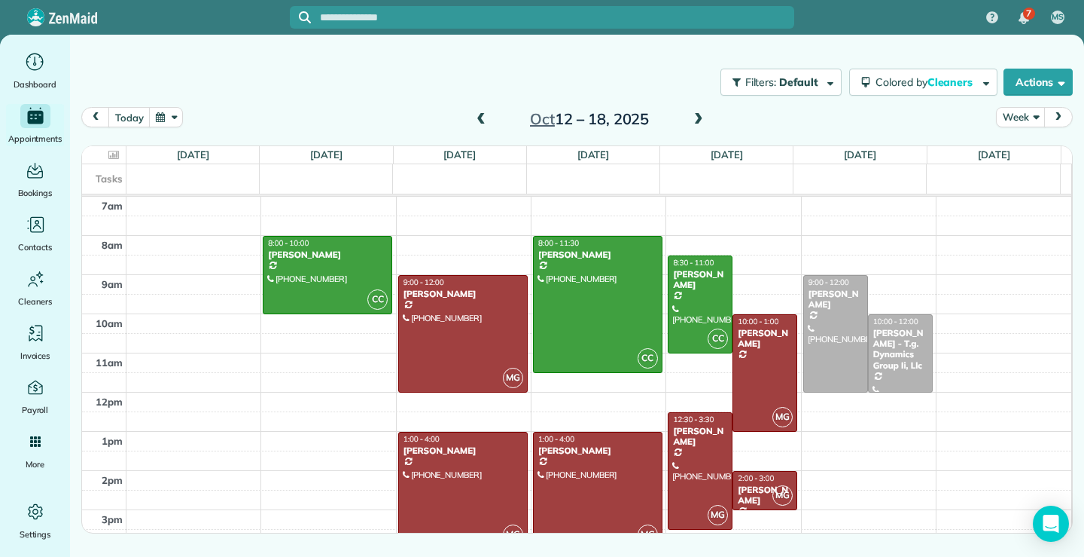
click at [480, 118] on span at bounding box center [481, 120] width 17 height 14
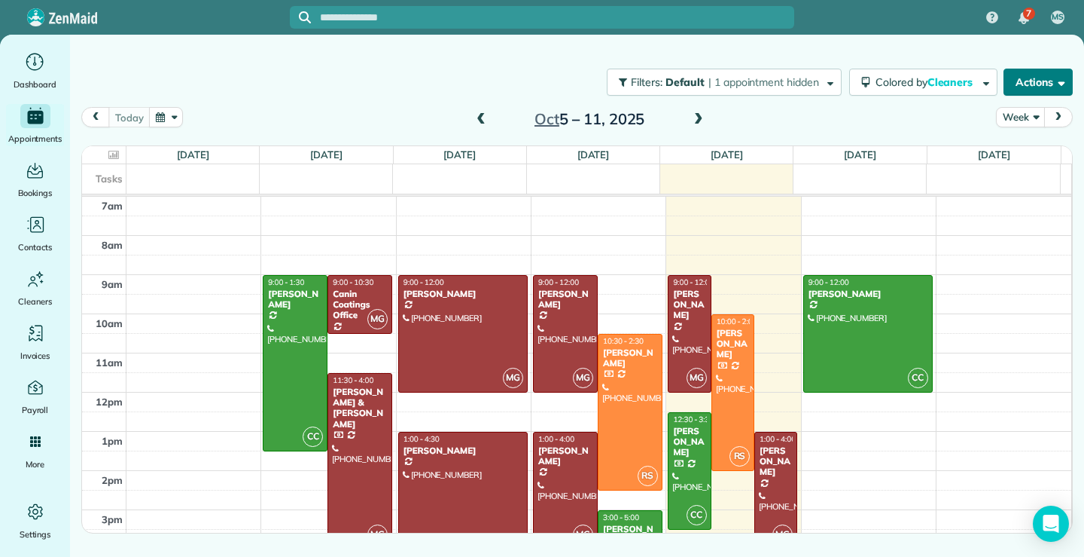
click at [1051, 77] on button "Actions" at bounding box center [1038, 82] width 69 height 27
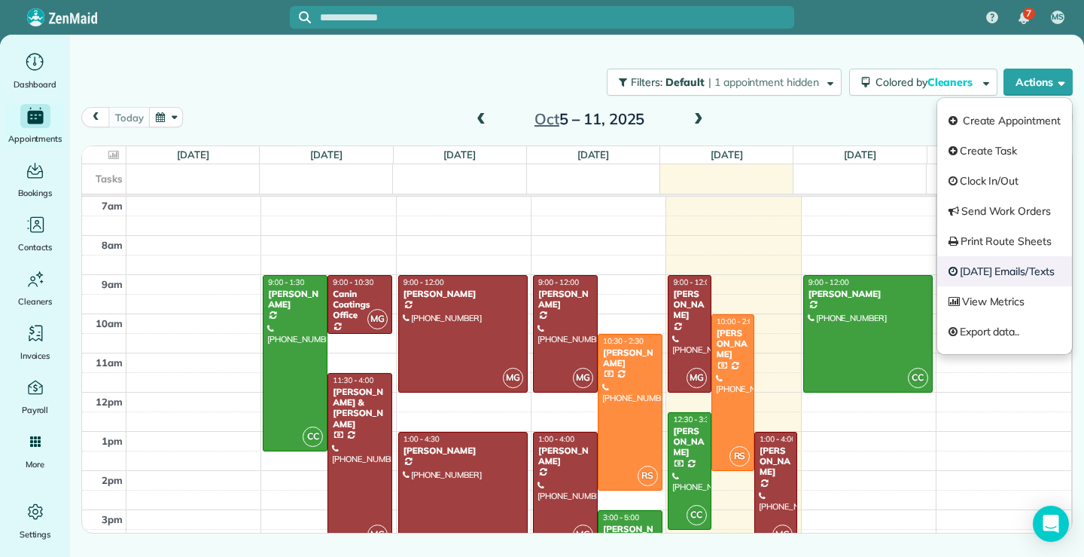
click at [1005, 272] on link "[DATE] Emails/Texts" at bounding box center [1005, 271] width 135 height 30
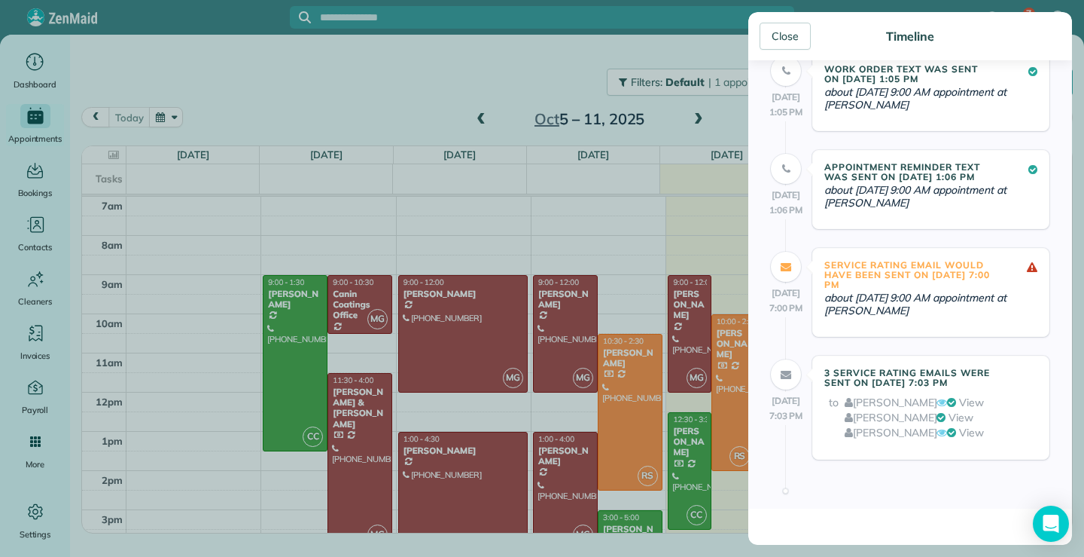
scroll to position [452, 0]
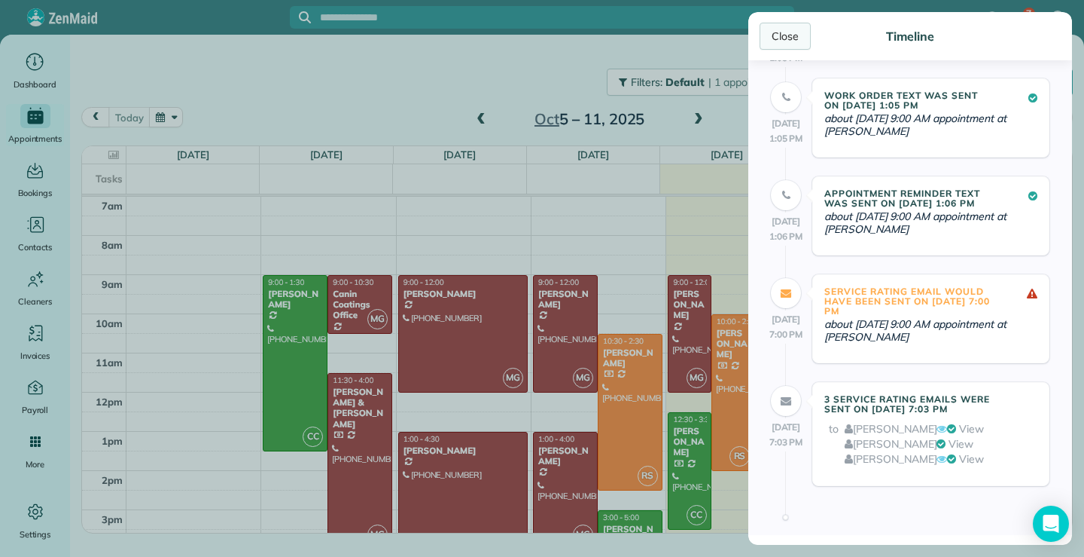
click at [785, 35] on div "Close" at bounding box center [785, 36] width 51 height 27
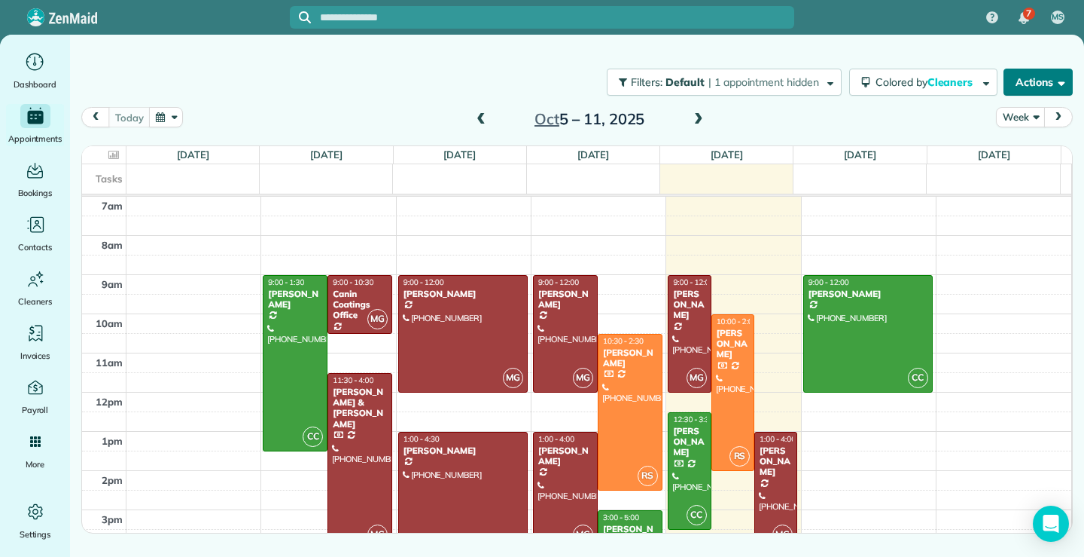
click at [1060, 78] on span "button" at bounding box center [1059, 81] width 11 height 11
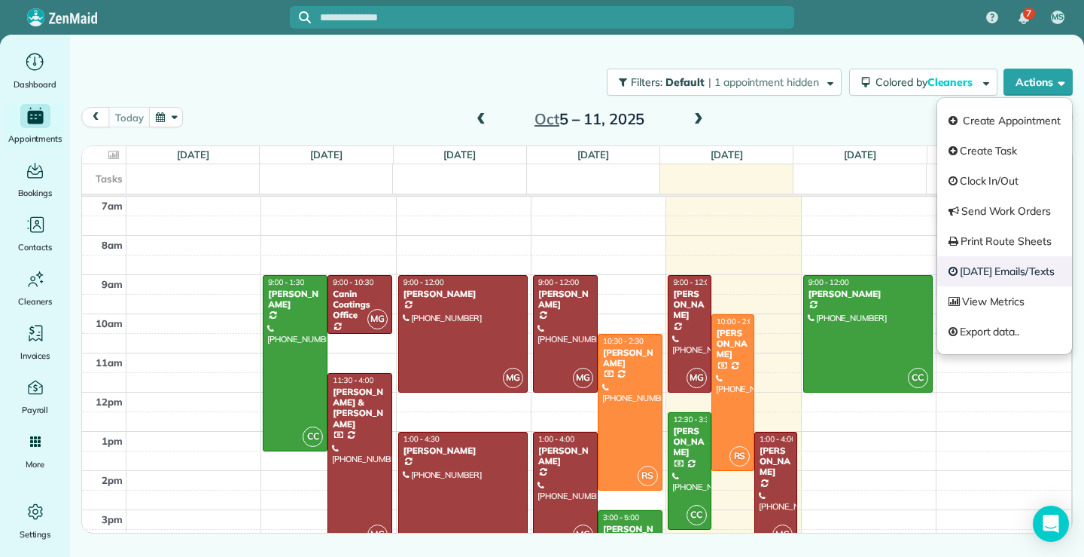
click at [985, 268] on link "[DATE] Emails/Texts" at bounding box center [1005, 271] width 135 height 30
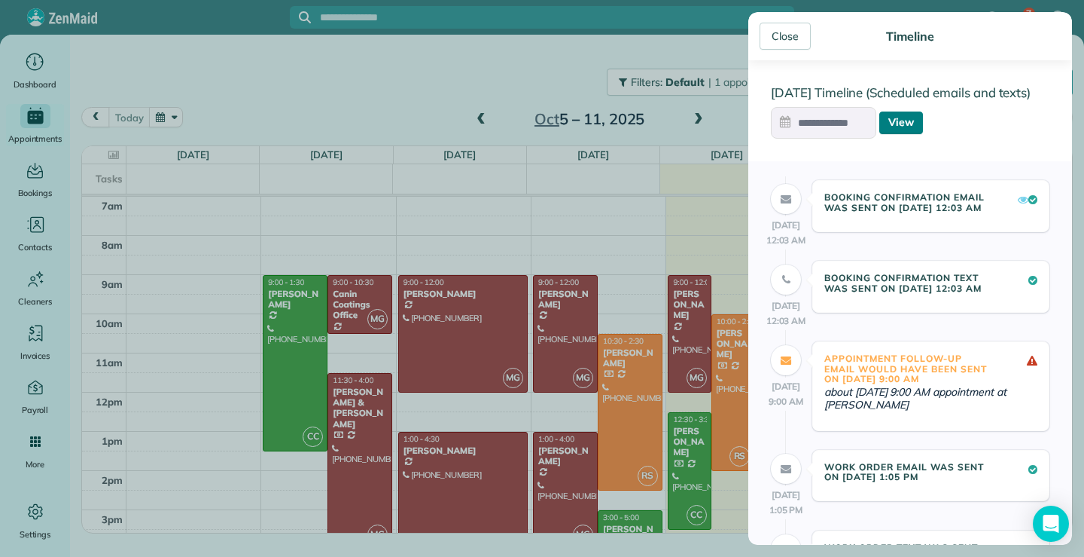
click at [909, 123] on link "View" at bounding box center [902, 122] width 44 height 23
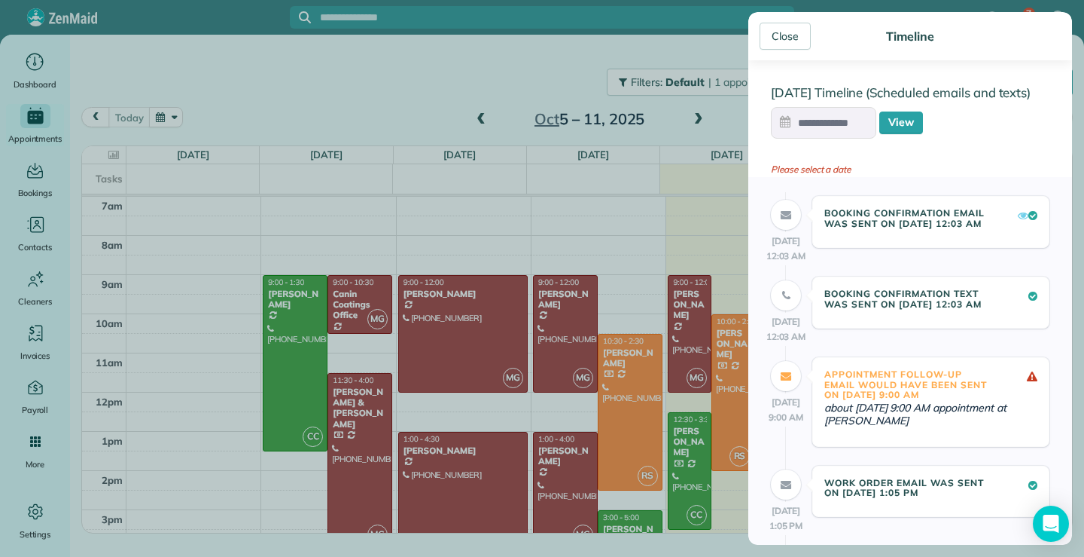
click at [801, 130] on input "text" at bounding box center [823, 123] width 105 height 32
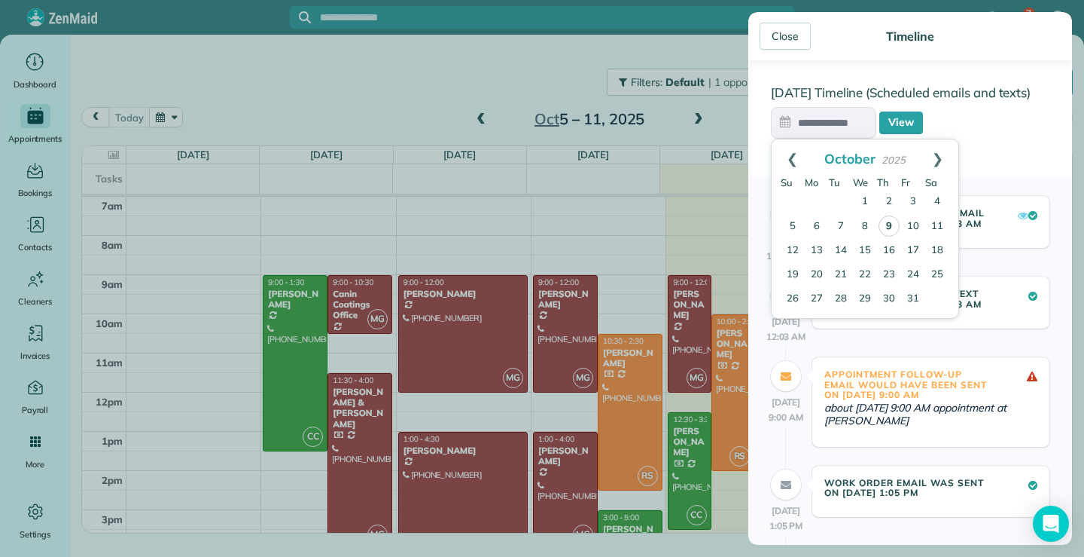
click at [891, 221] on link "9" at bounding box center [889, 225] width 21 height 21
type input "**********"
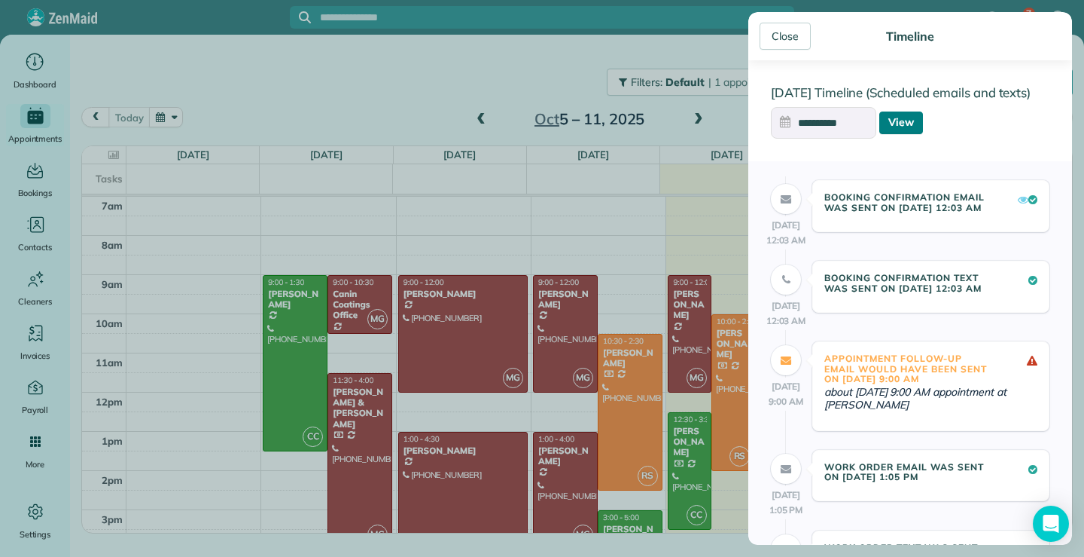
click at [896, 122] on link "View" at bounding box center [902, 122] width 44 height 23
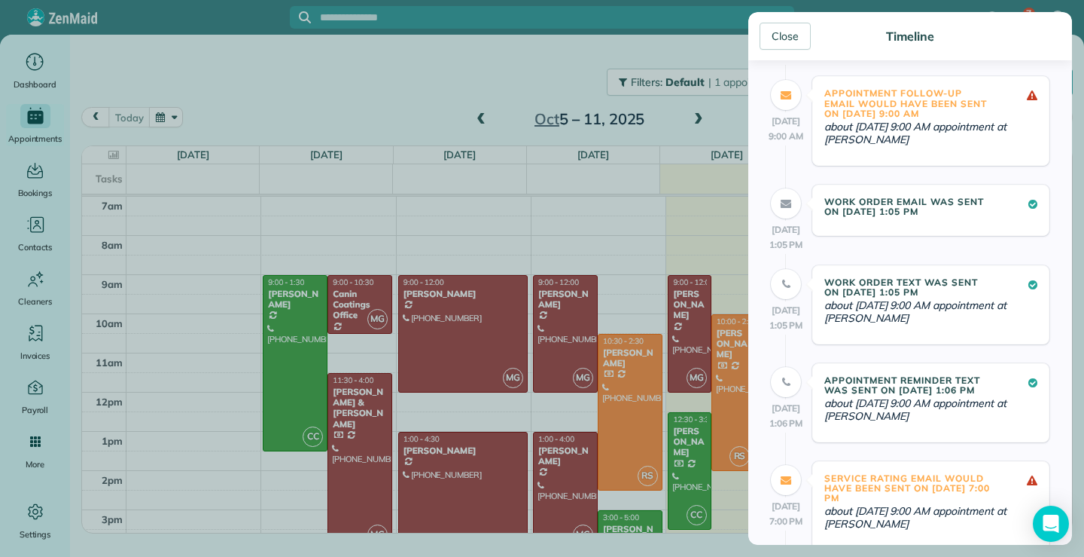
scroll to position [0, 0]
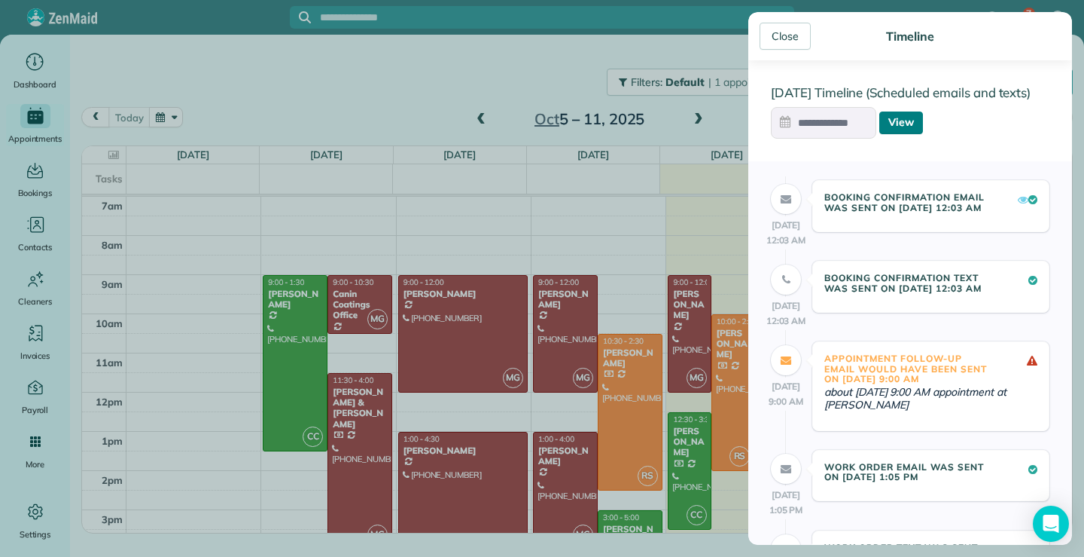
click at [901, 124] on link "View" at bounding box center [902, 122] width 44 height 23
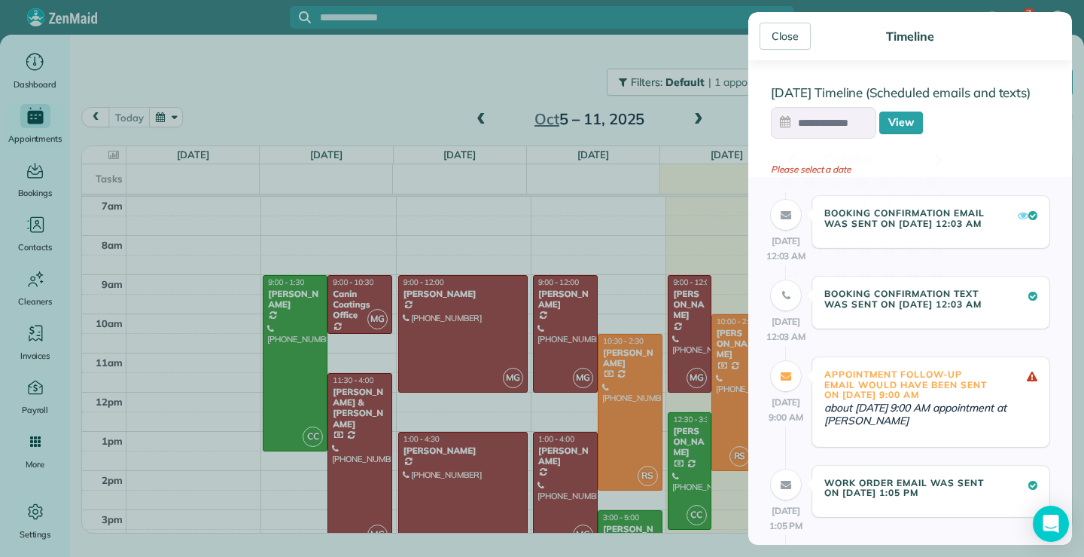
click at [822, 125] on input "text" at bounding box center [823, 123] width 105 height 32
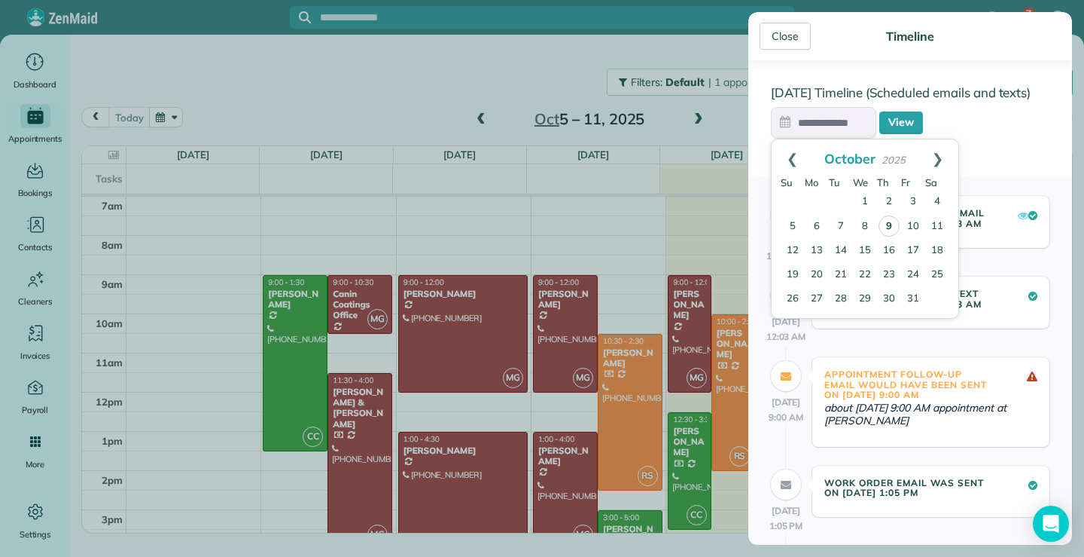
click at [888, 225] on link "9" at bounding box center [889, 225] width 21 height 21
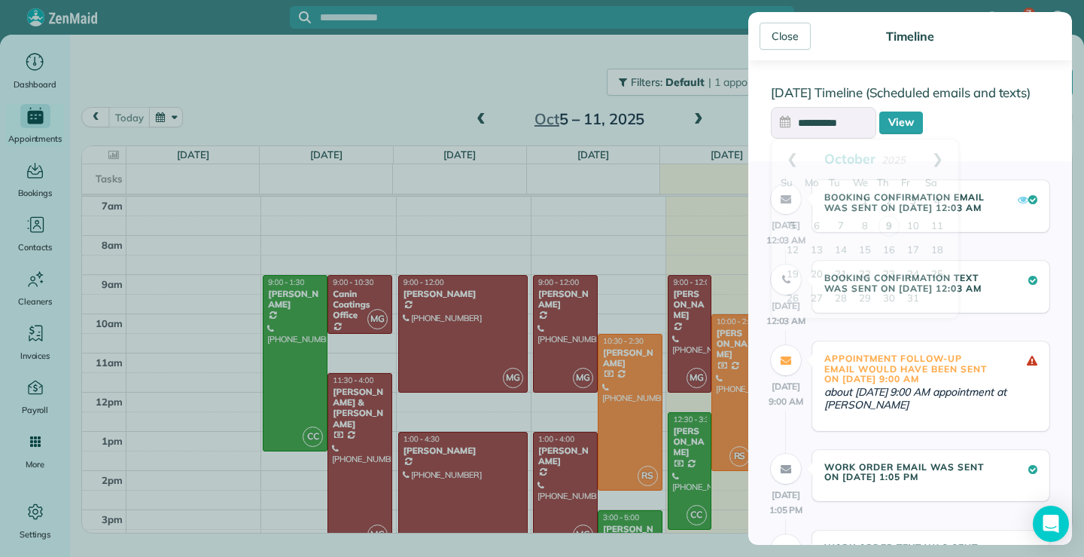
click at [858, 122] on input "**********" at bounding box center [823, 123] width 105 height 32
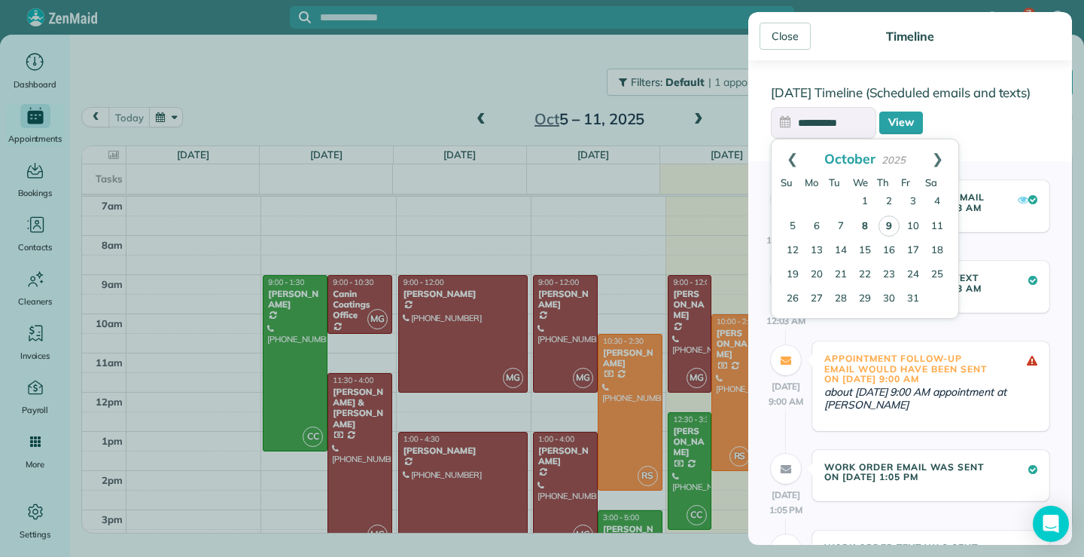
click at [863, 221] on link "8" at bounding box center [865, 227] width 24 height 24
type input "**********"
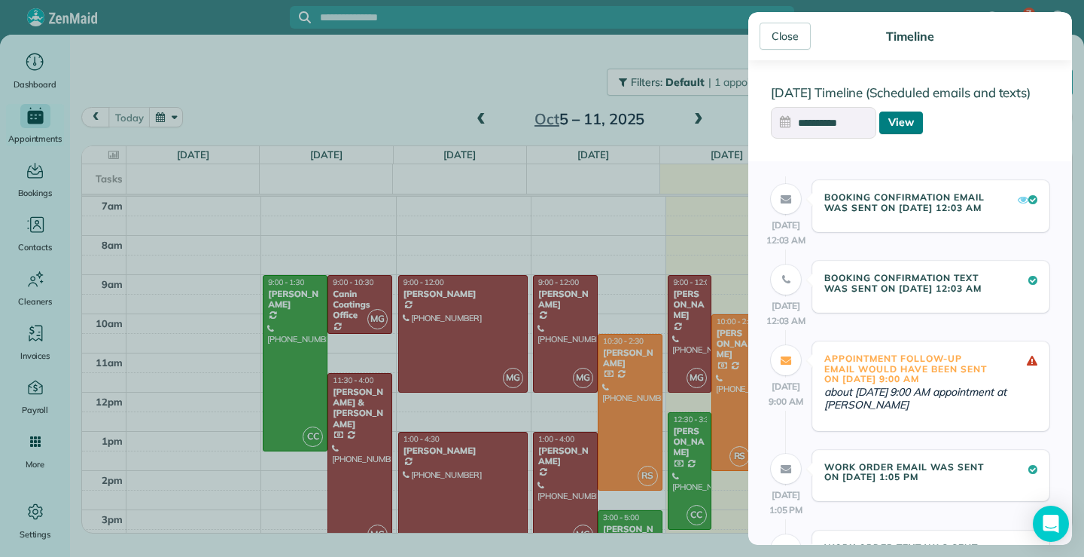
click at [898, 120] on link "View" at bounding box center [902, 122] width 44 height 23
click at [898, 123] on link "View" at bounding box center [902, 122] width 44 height 23
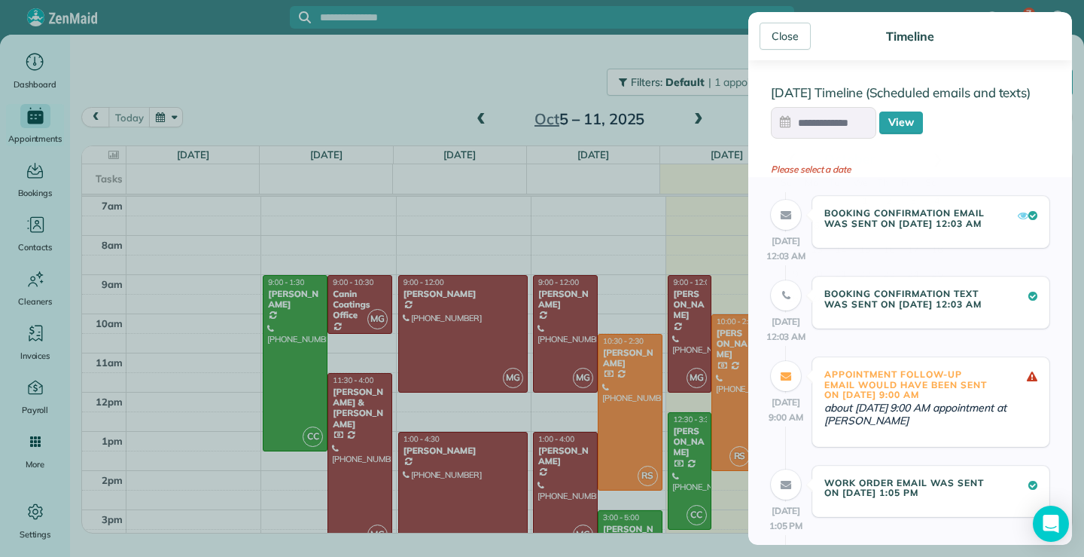
click at [836, 123] on input "text" at bounding box center [823, 123] width 105 height 32
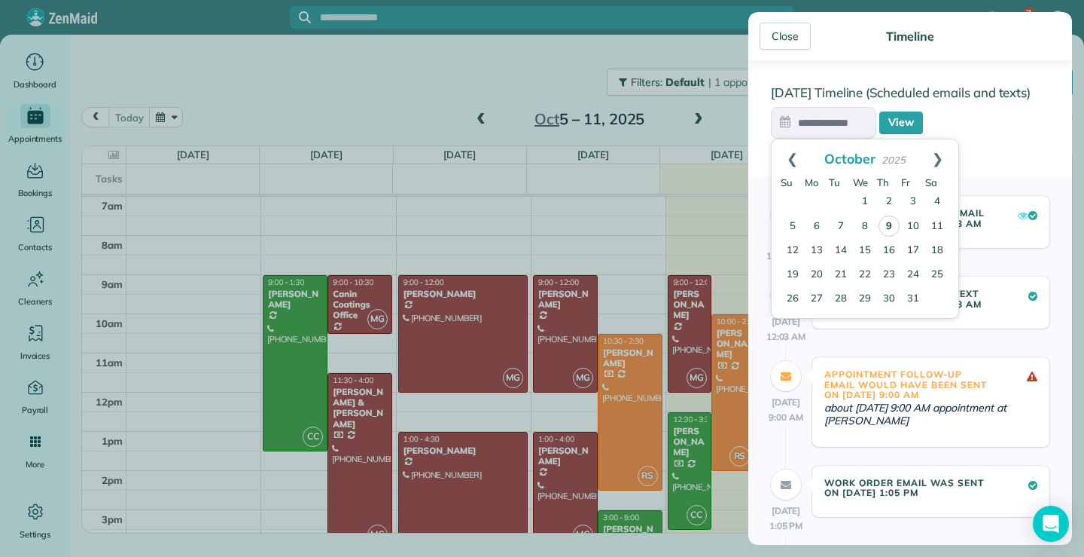
click at [895, 227] on link "9" at bounding box center [889, 225] width 21 height 21
type input "**********"
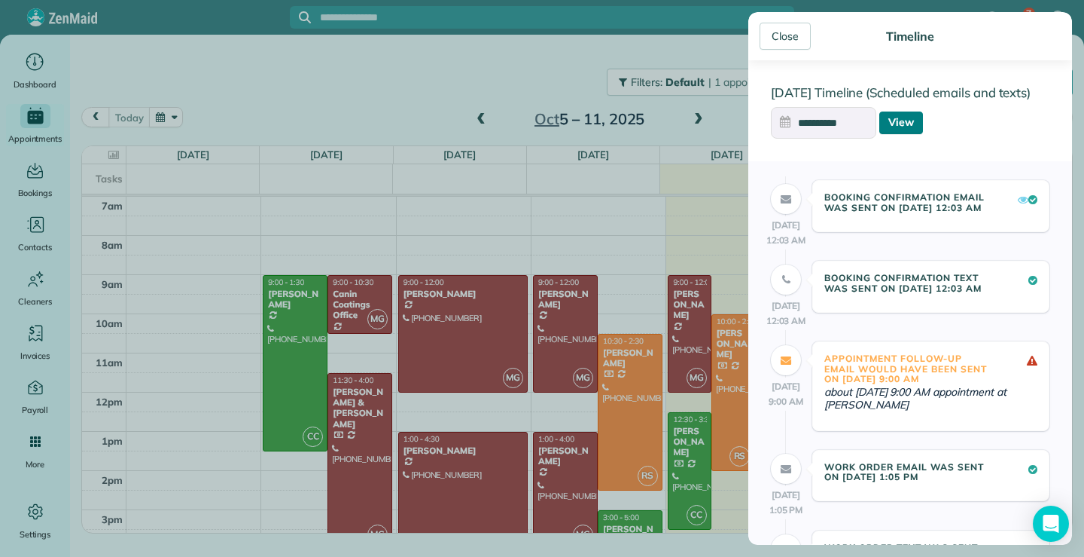
click at [907, 117] on link "View" at bounding box center [902, 122] width 44 height 23
click at [805, 39] on div "Close" at bounding box center [785, 36] width 51 height 27
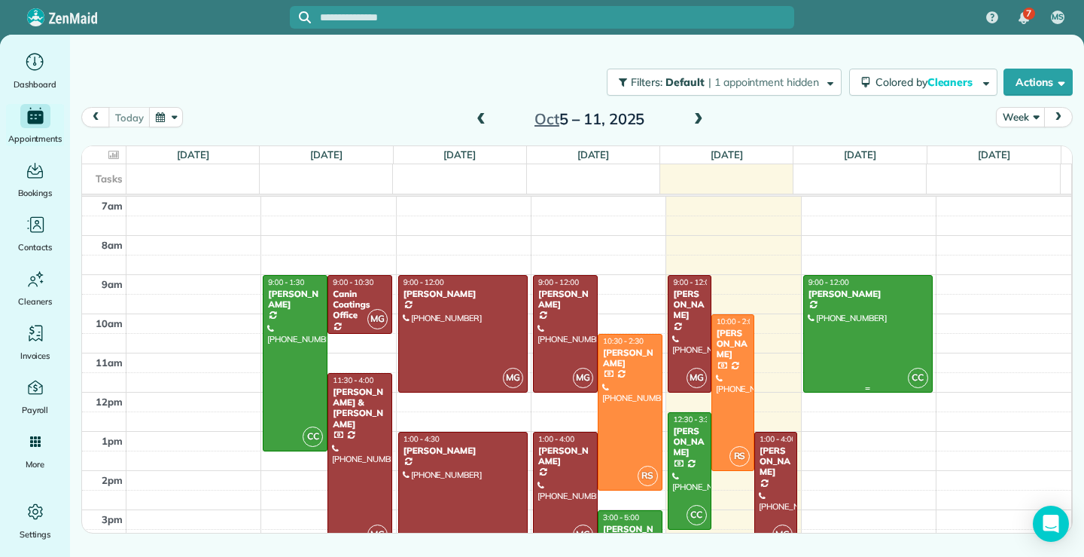
click at [875, 326] on div at bounding box center [868, 334] width 128 height 116
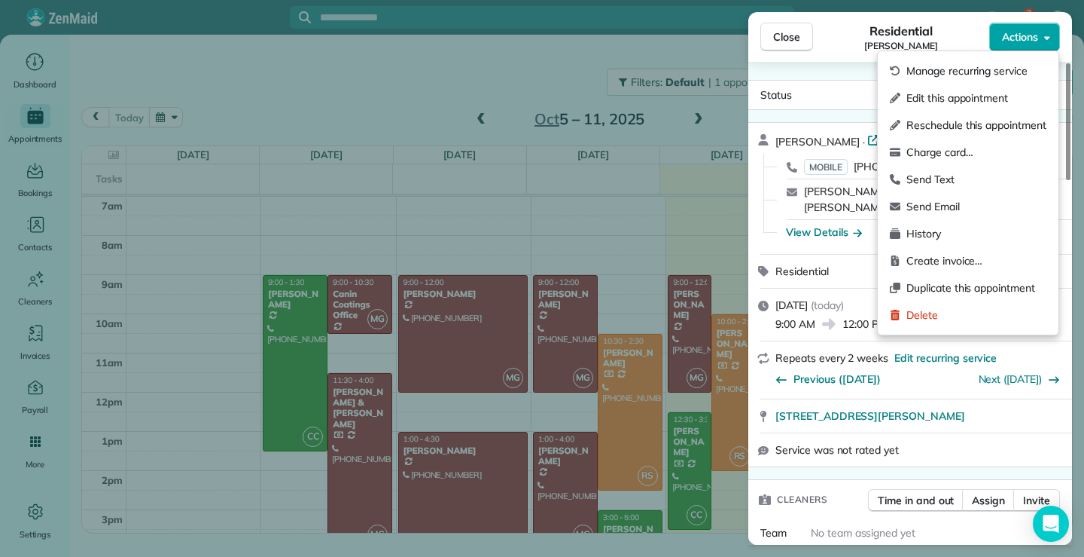
click at [1041, 35] on button "Actions" at bounding box center [1025, 37] width 71 height 29
click at [944, 182] on span "Send Text" at bounding box center [977, 179] width 140 height 15
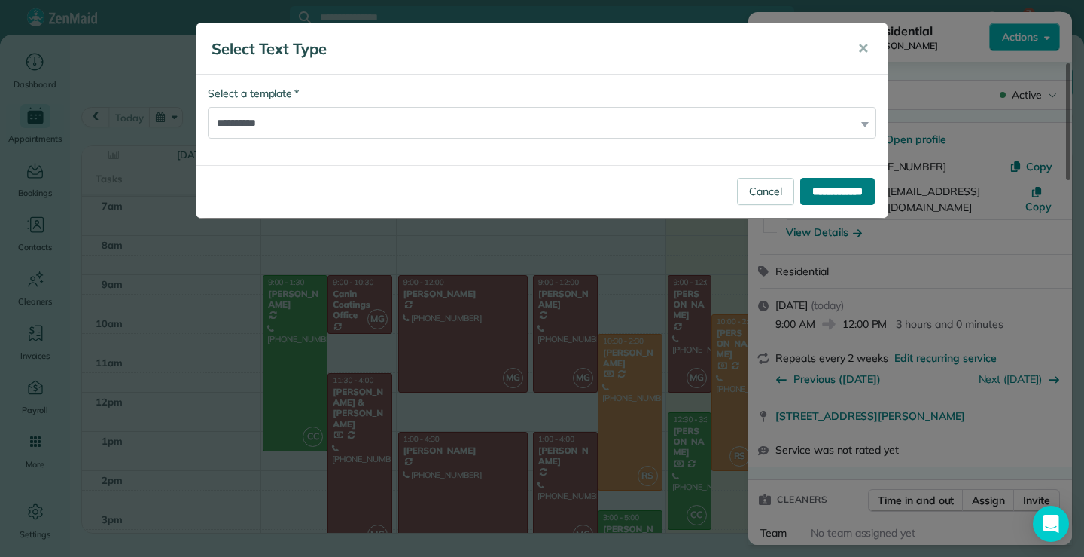
click at [822, 191] on input "**********" at bounding box center [838, 191] width 75 height 27
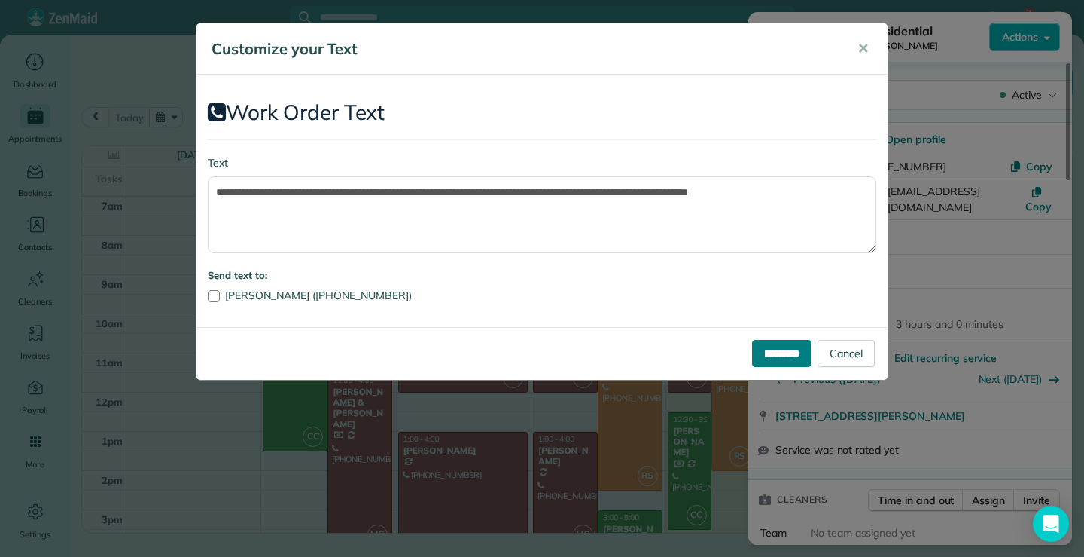
click at [765, 354] on input "*********" at bounding box center [781, 353] width 59 height 27
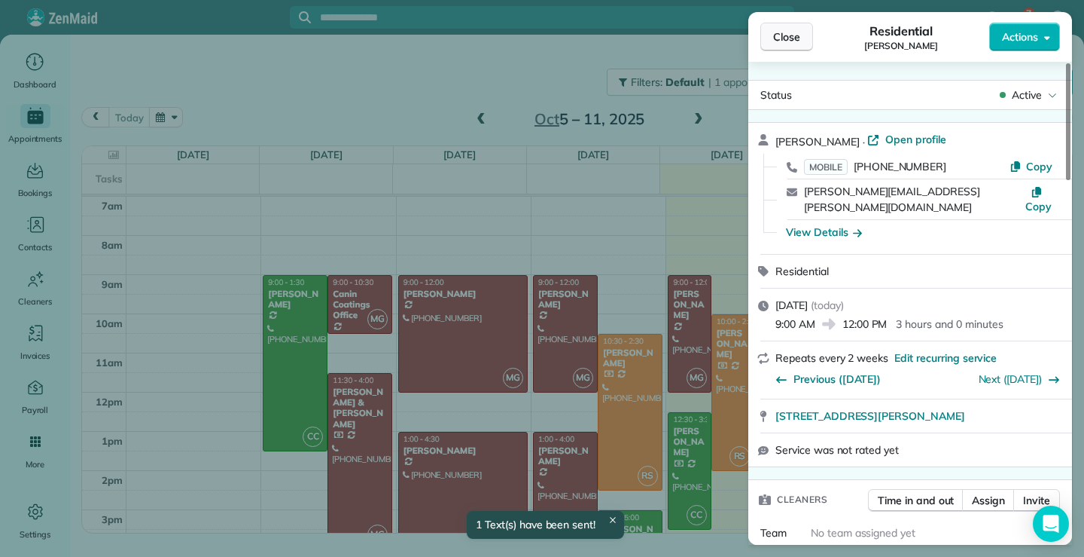
click at [796, 29] on span "Close" at bounding box center [786, 36] width 27 height 15
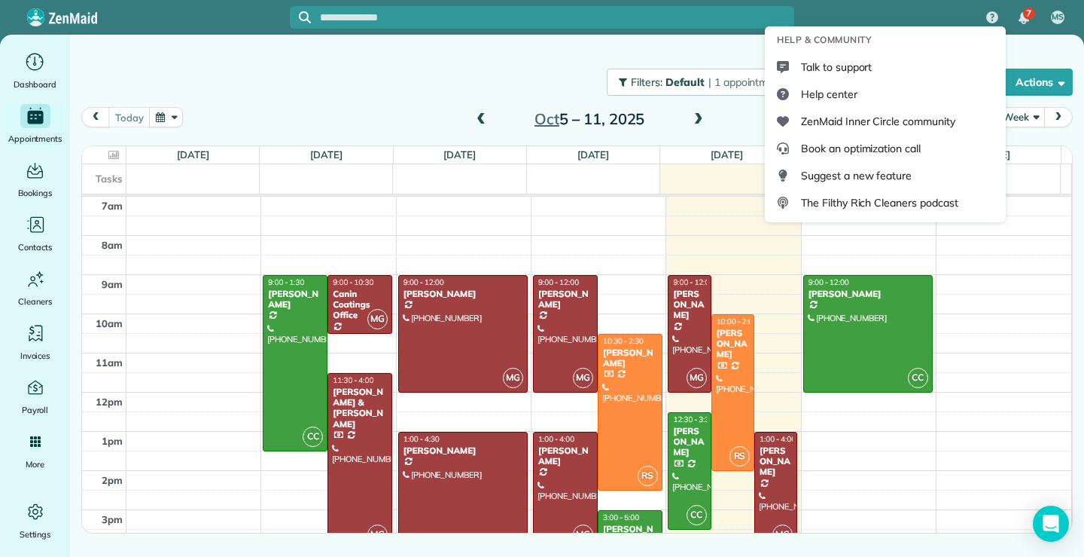
click at [997, 17] on img "Main" at bounding box center [992, 17] width 33 height 33
